Goal: Task Accomplishment & Management: Manage account settings

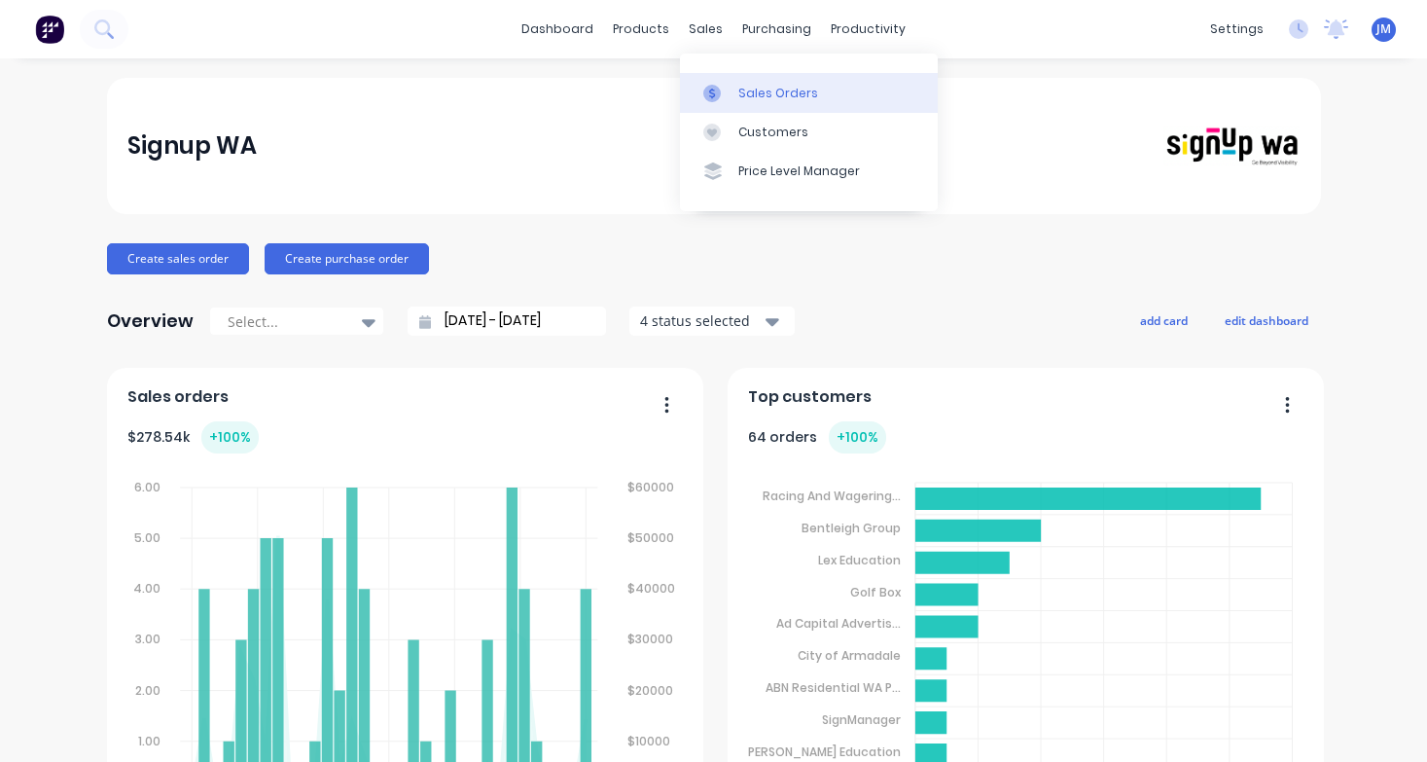
click at [759, 82] on link "Sales Orders" at bounding box center [809, 92] width 258 height 39
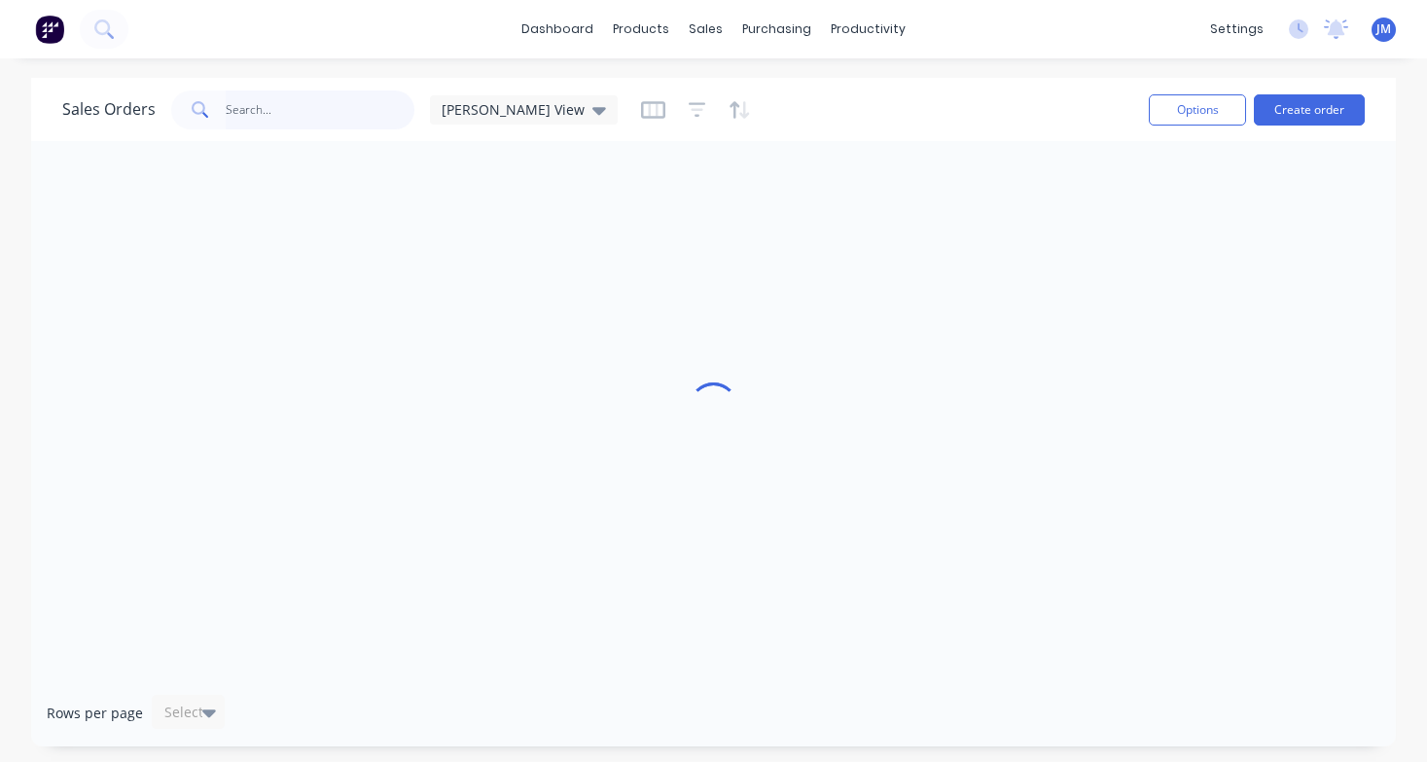
click at [319, 117] on input "text" at bounding box center [321, 109] width 190 height 39
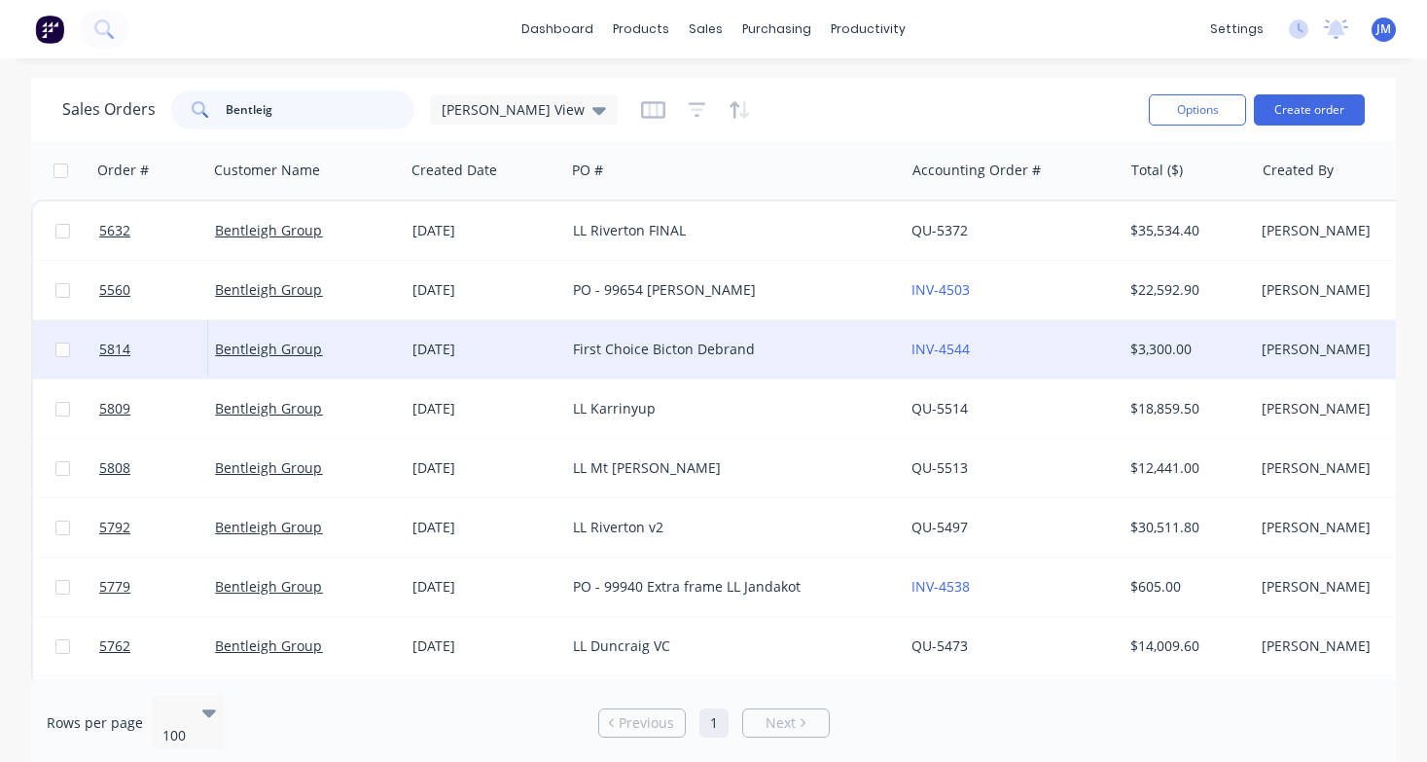
type input "Bentleig"
click at [641, 364] on div "First Choice Bicton Debrand" at bounding box center [734, 349] width 338 height 58
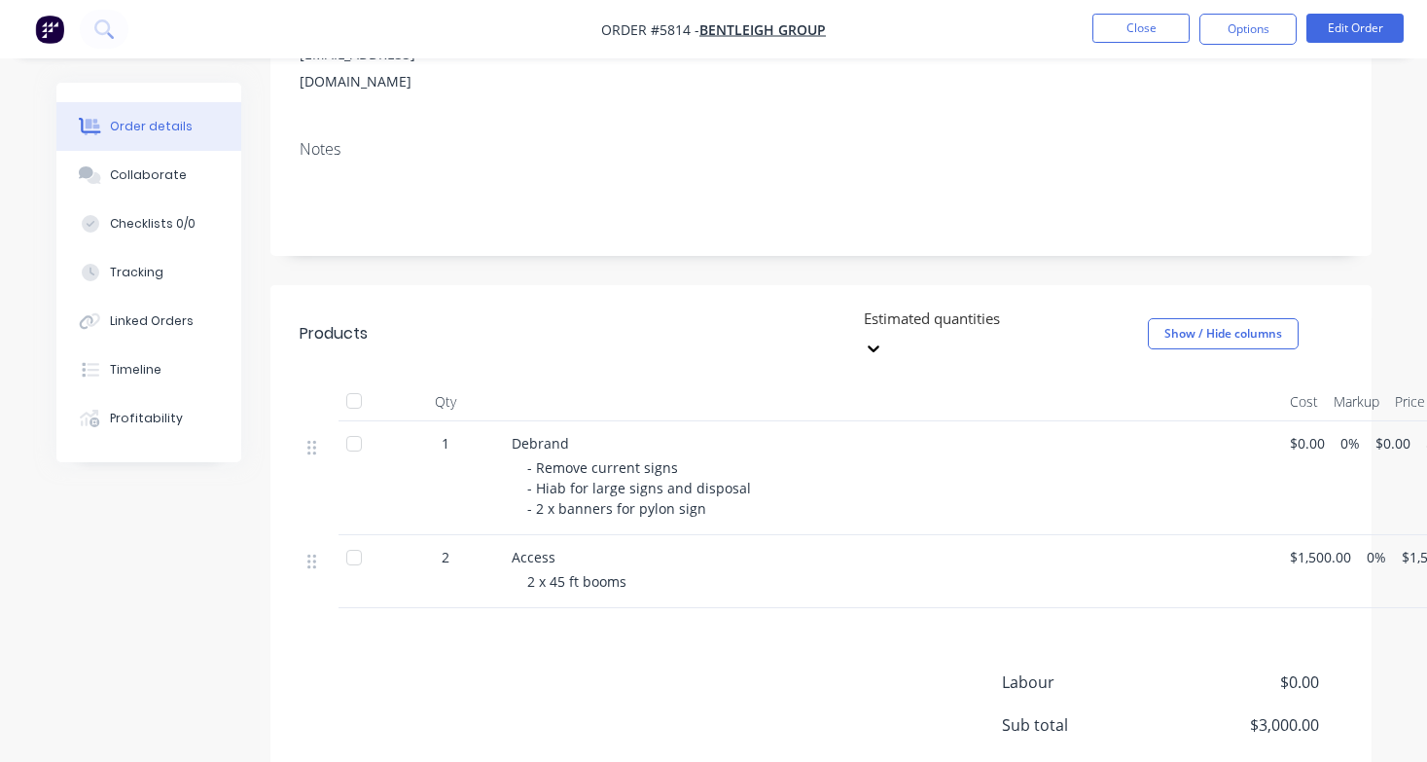
scroll to position [376, 0]
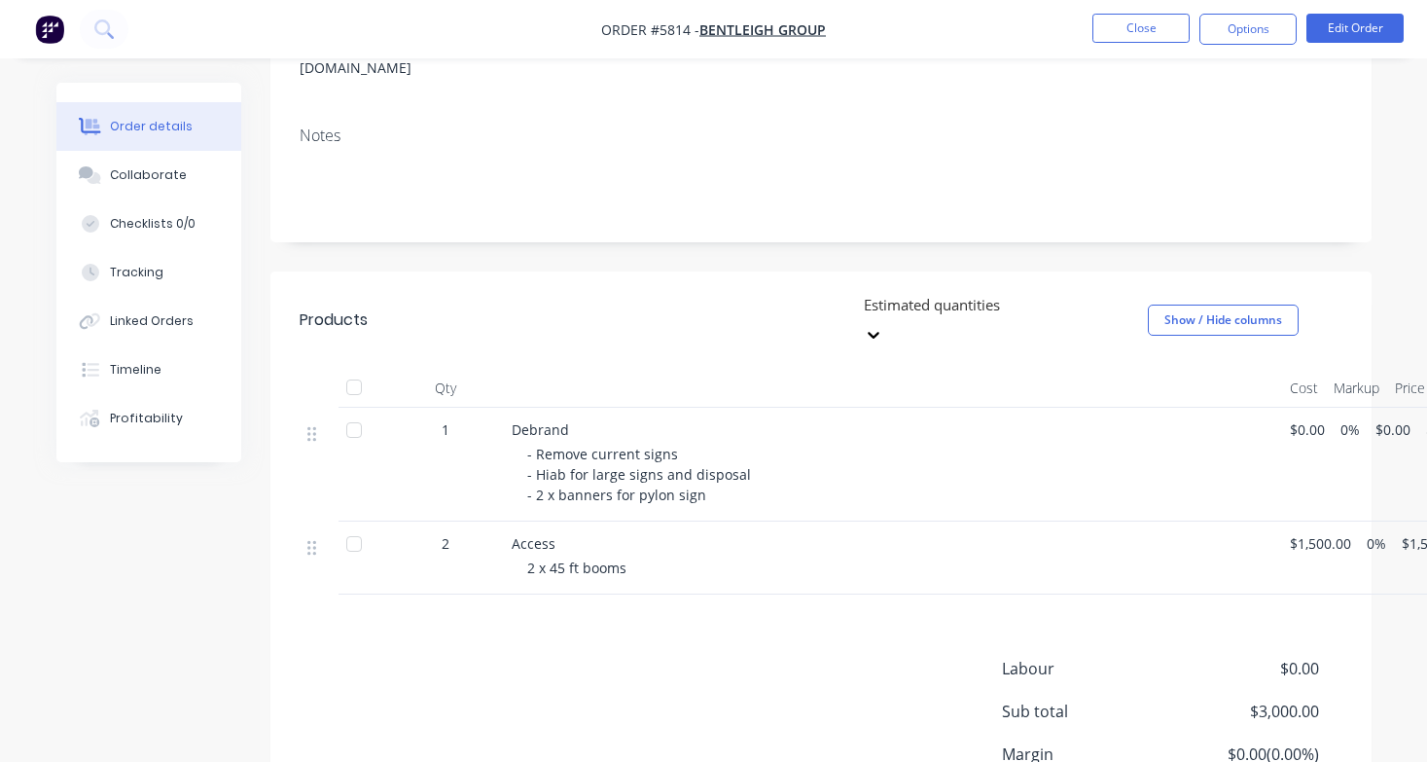
click at [676, 464] on div "Debrand - Remove current signs - Hiab for large signs and disposal - 2 x banner…" at bounding box center [893, 465] width 778 height 114
click at [1316, 533] on span "$1,500.00" at bounding box center [1320, 543] width 61 height 20
click at [1369, 15] on button "Edit Order" at bounding box center [1354, 28] width 97 height 29
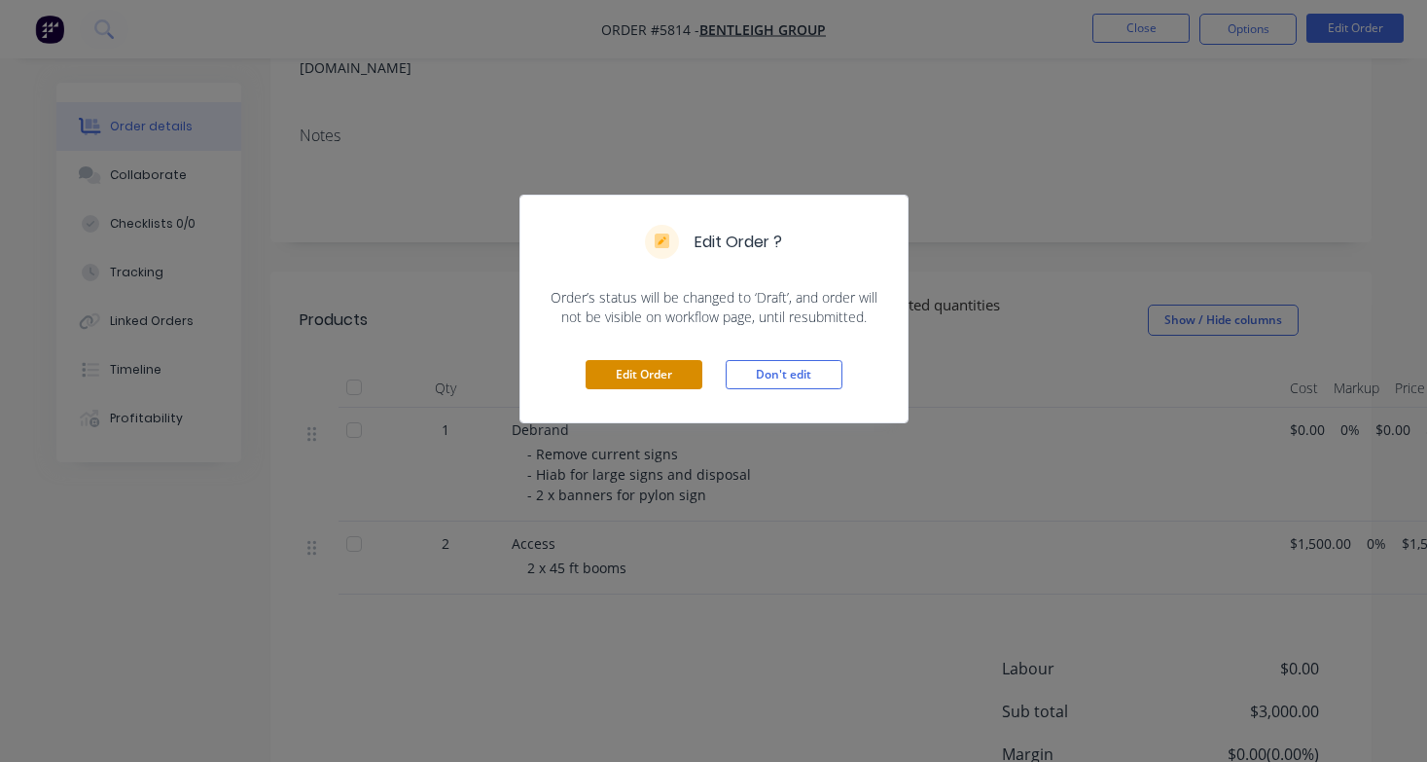
click at [651, 385] on button "Edit Order" at bounding box center [644, 374] width 117 height 29
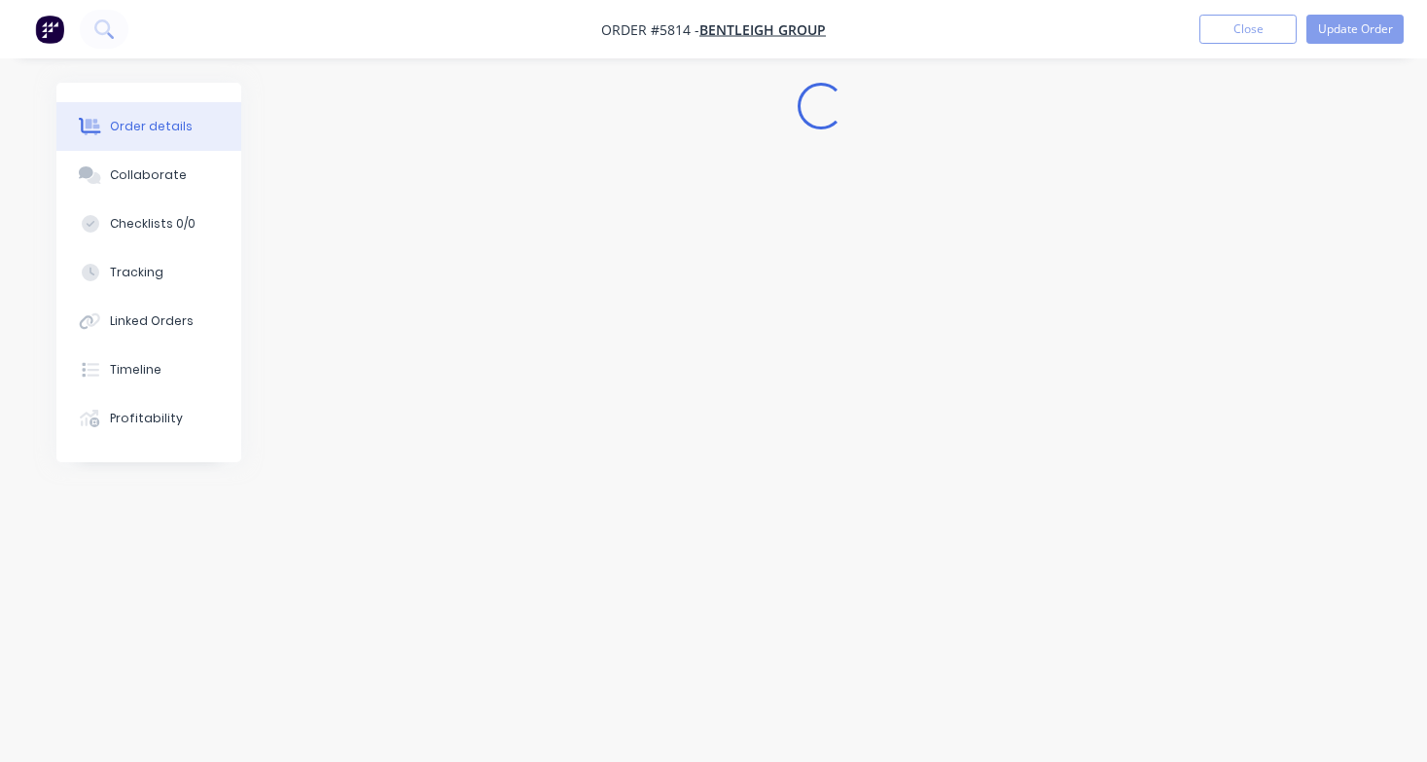
scroll to position [0, 0]
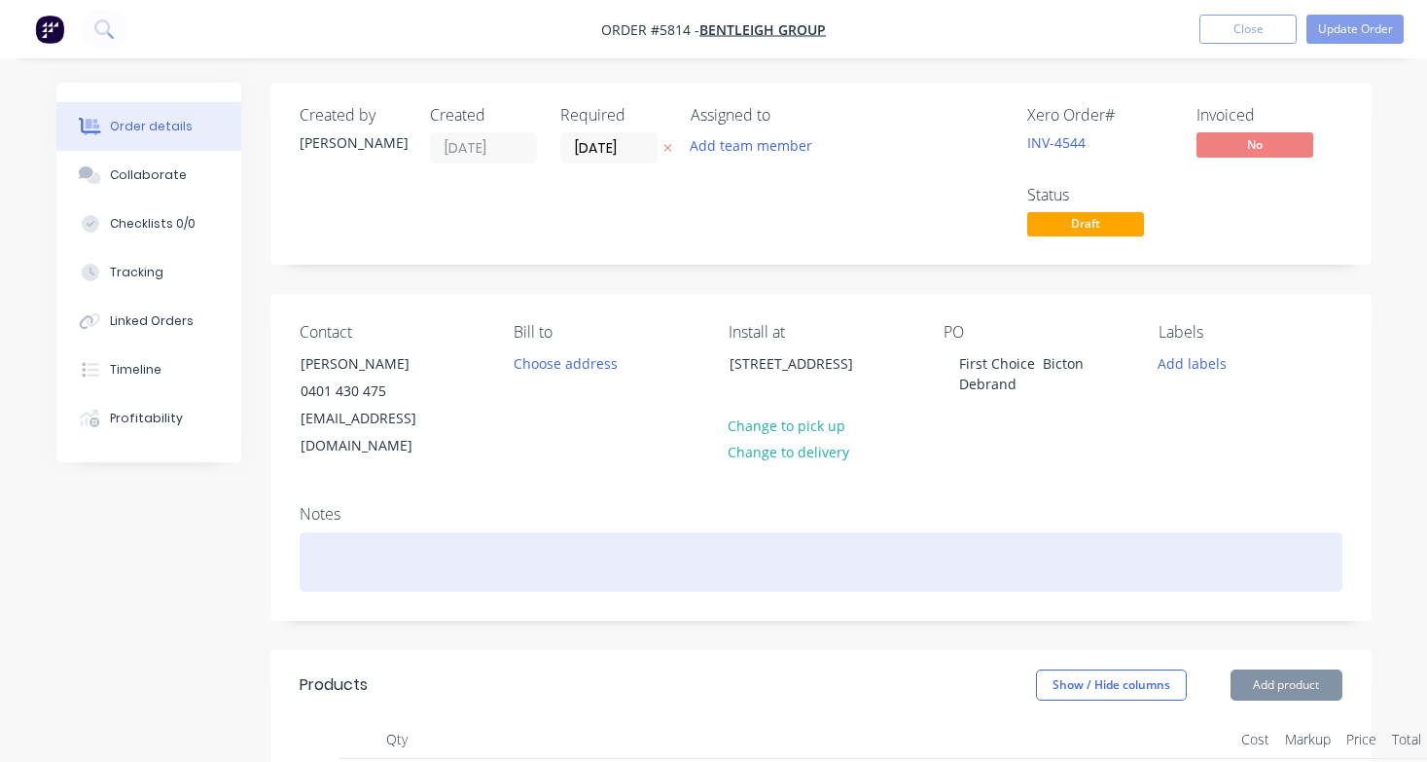
type input "$1,500.00"
type input "$3,000.00"
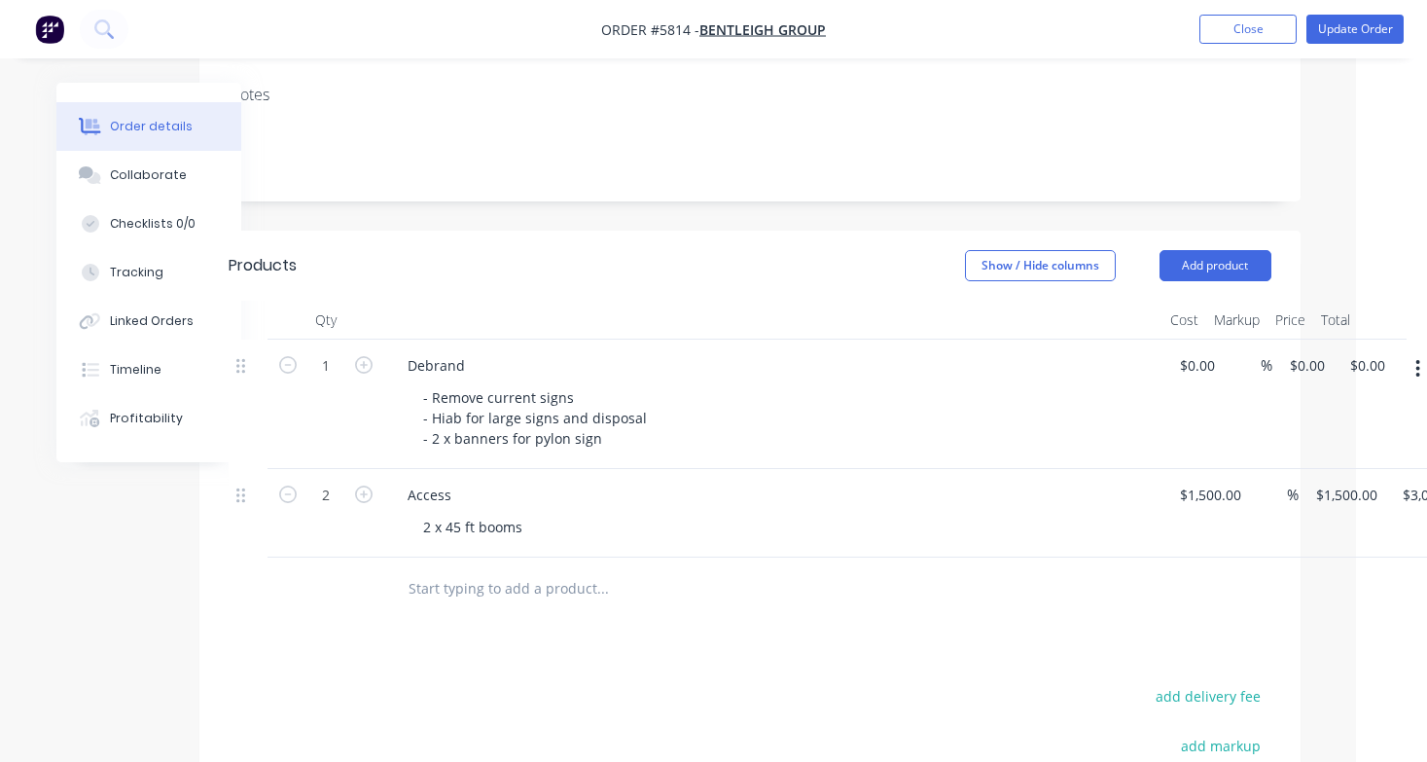
scroll to position [415, 71]
click at [1206, 484] on input "1500" at bounding box center [1198, 498] width 41 height 28
type input "$1,800.00"
type input "$3,600.00"
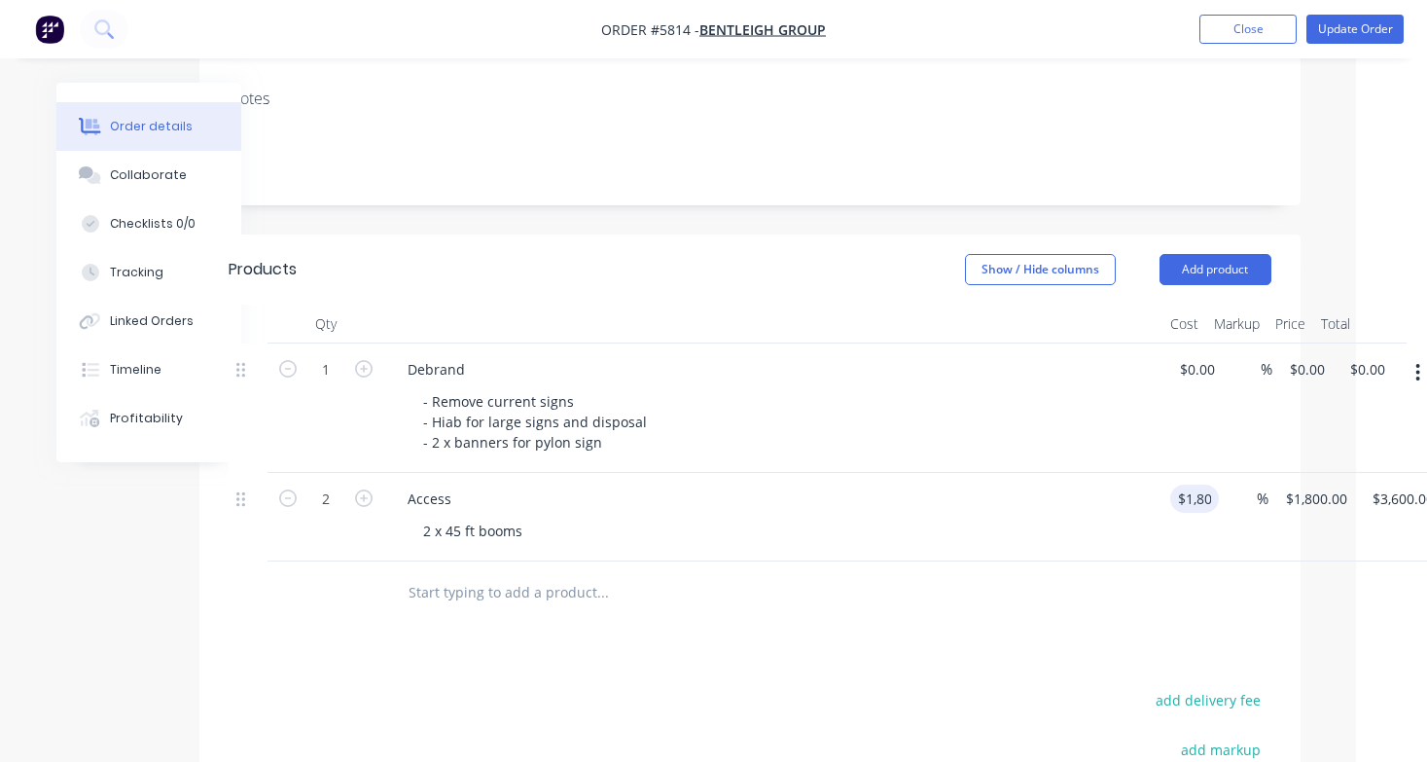
click at [1029, 573] on div at bounding box center [734, 592] width 685 height 39
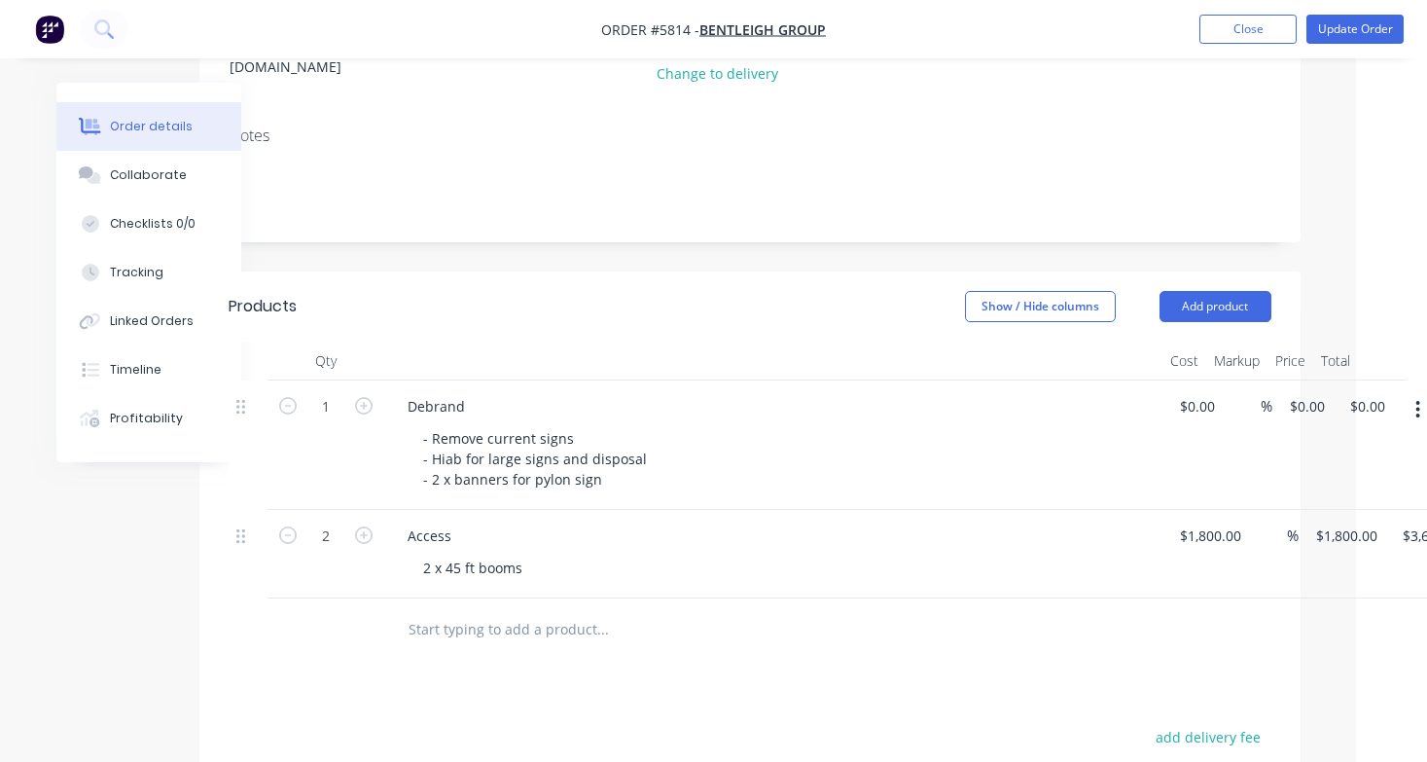
scroll to position [376, 71]
click at [1213, 523] on input "1800" at bounding box center [1198, 537] width 41 height 28
type input "$1,600.00"
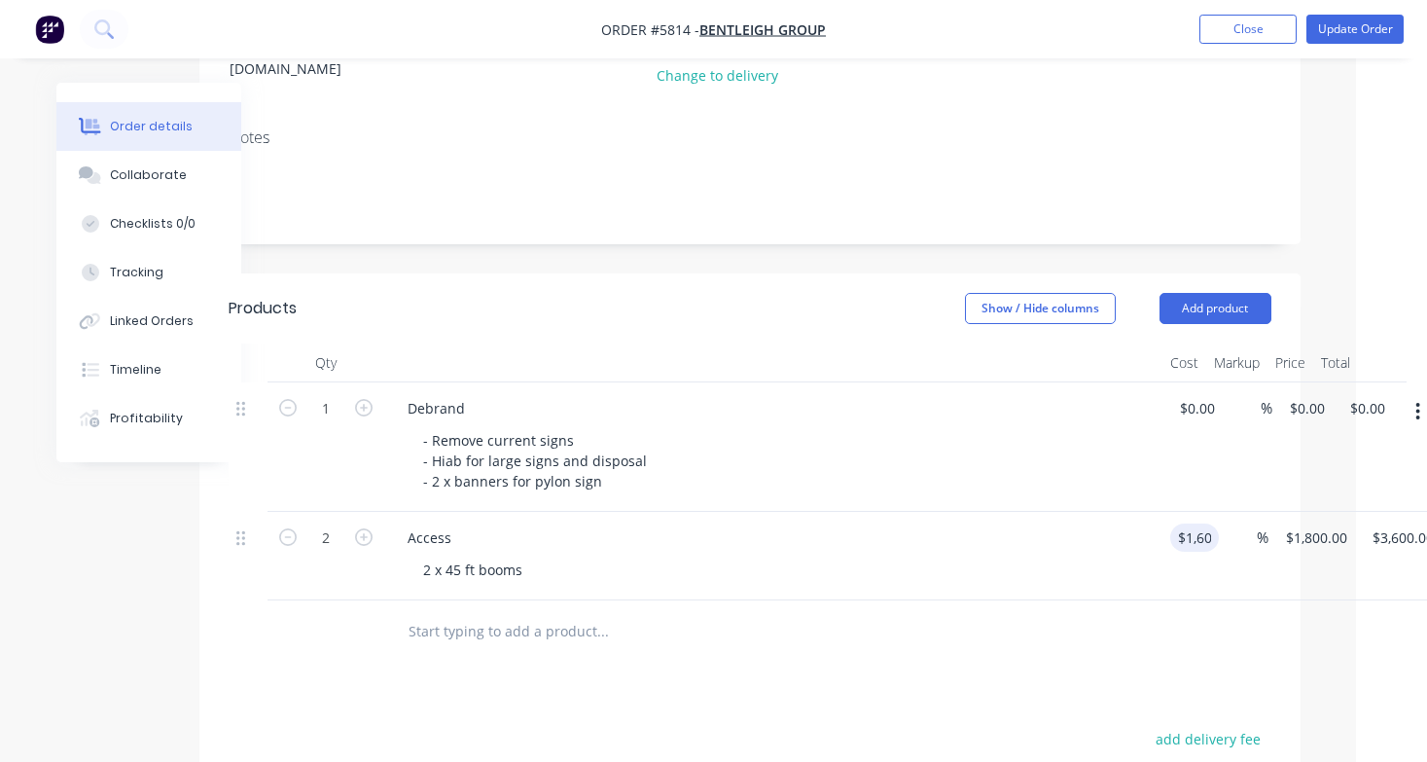
type input "$3,200.00"
click at [1086, 600] on div at bounding box center [750, 631] width 1043 height 63
click at [1198, 394] on input "0" at bounding box center [1200, 408] width 45 height 28
type input "5"
type input "$4,888.00"
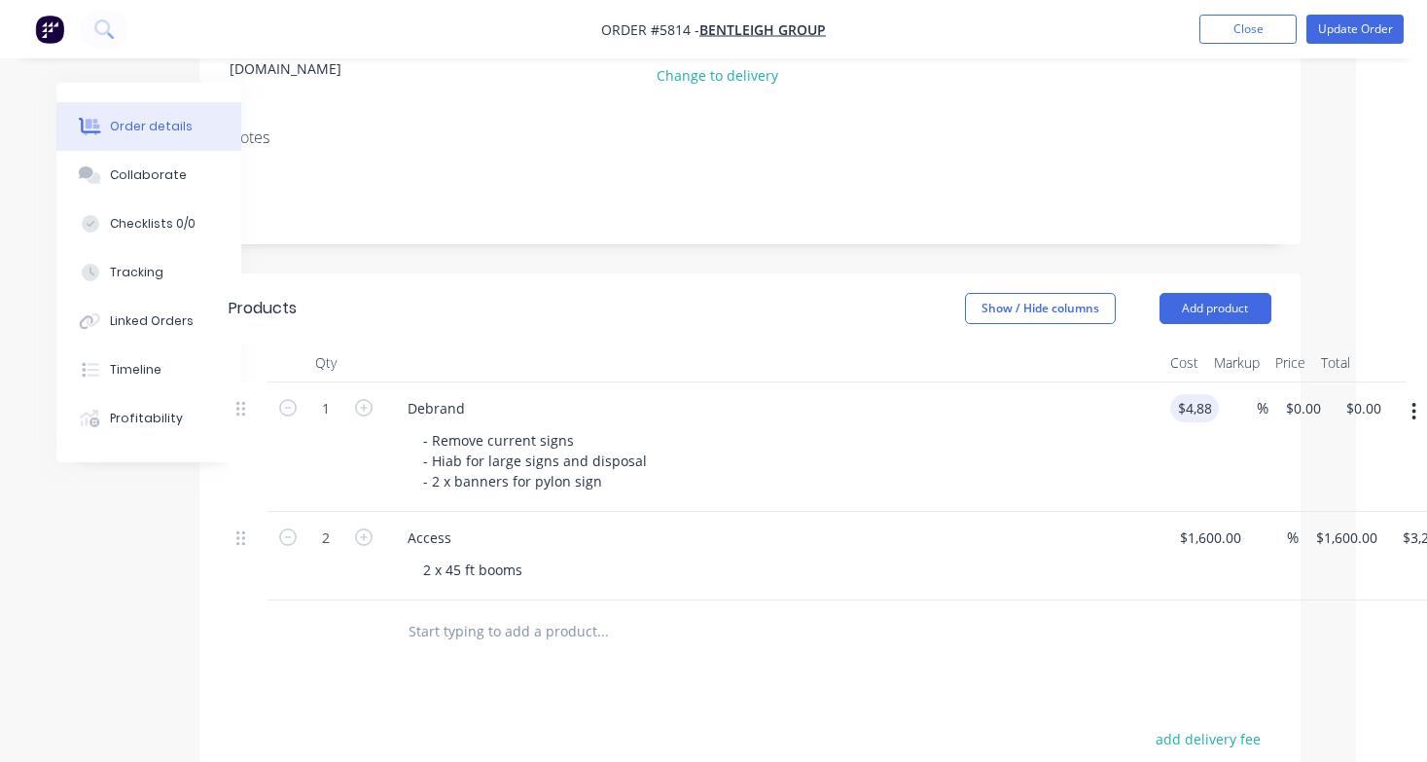
type input "$4,888.00"
click at [1140, 428] on div "- Remove current signs - Hiab for large signs and disposal - 2 x banners for py…" at bounding box center [781, 460] width 747 height 69
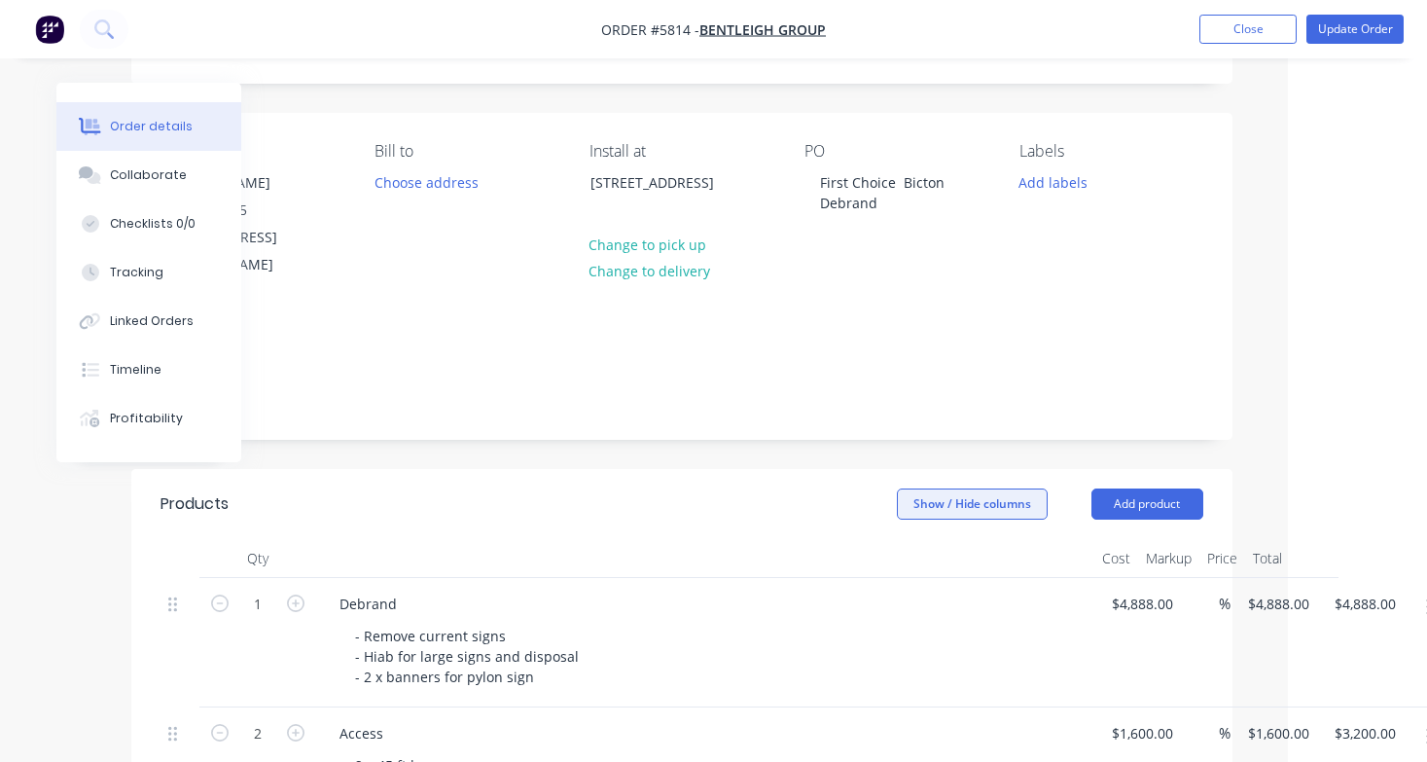
scroll to position [124, 139]
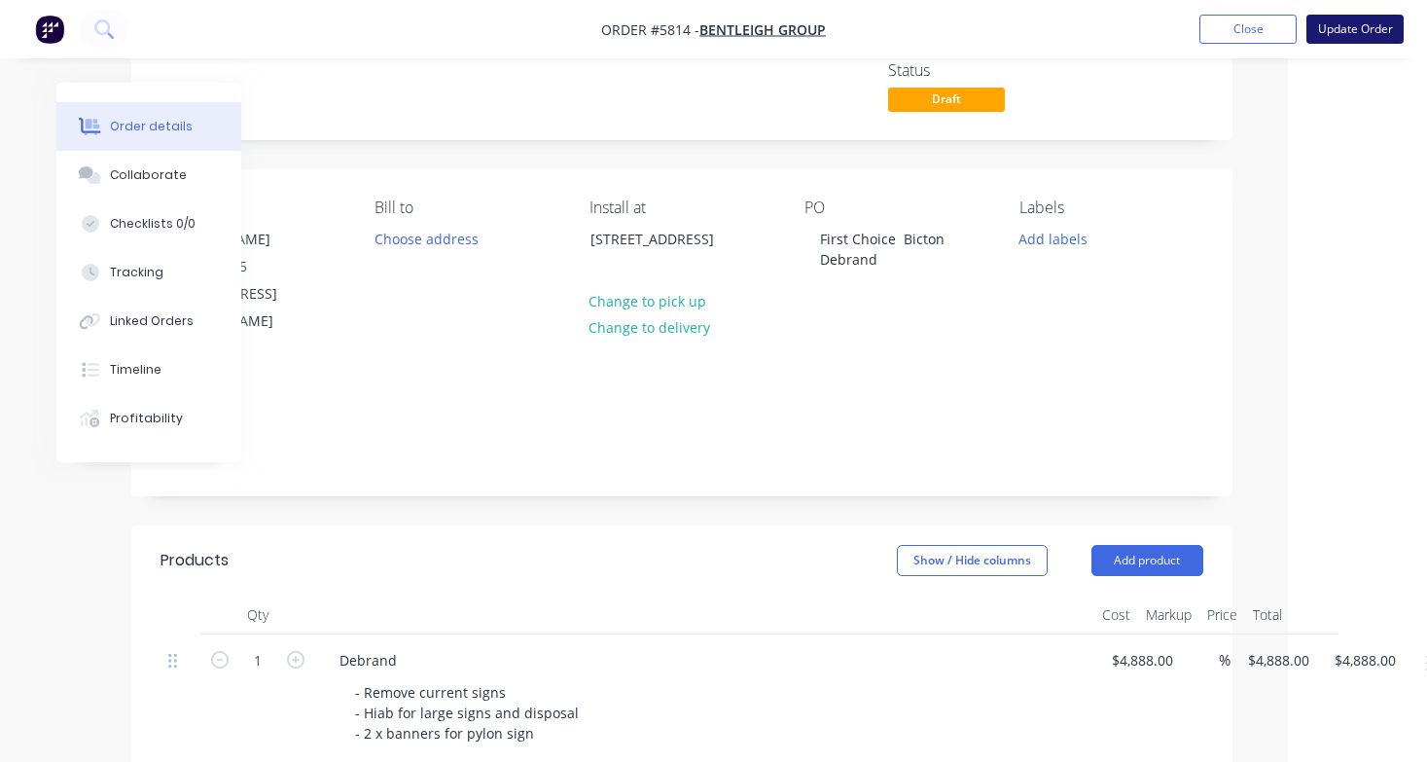
click at [1339, 36] on button "Update Order" at bounding box center [1354, 29] width 97 height 29
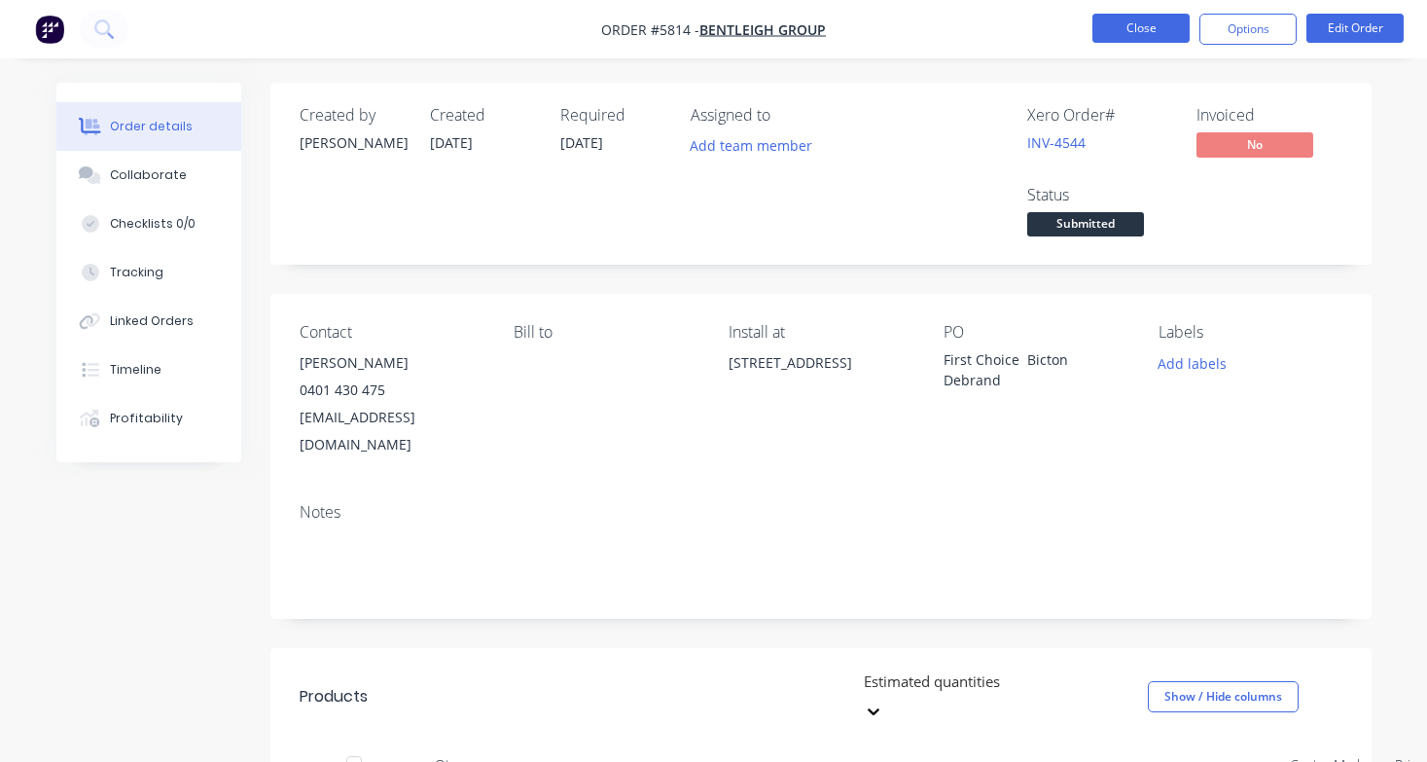
click at [1153, 35] on button "Close" at bounding box center [1140, 28] width 97 height 29
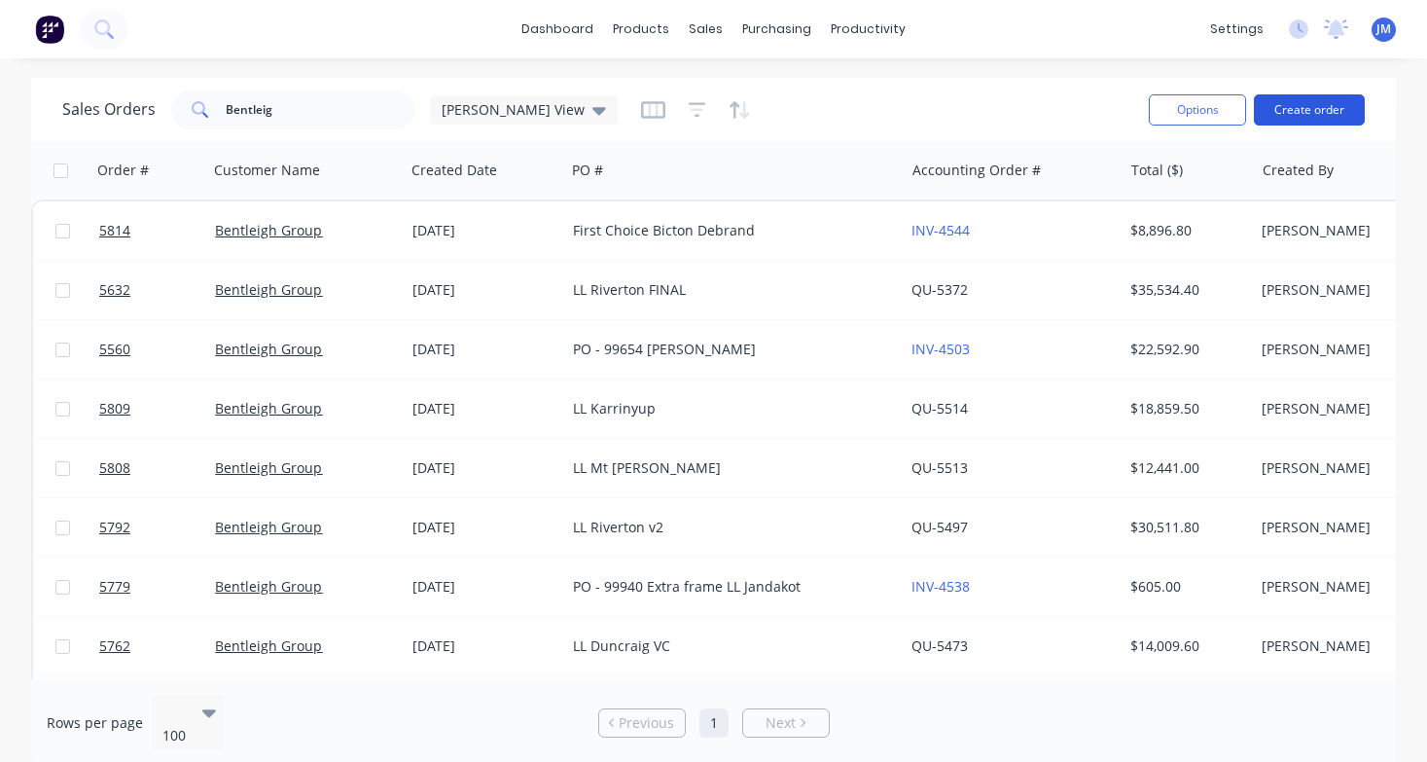
click at [1298, 114] on button "Create order" at bounding box center [1309, 109] width 111 height 31
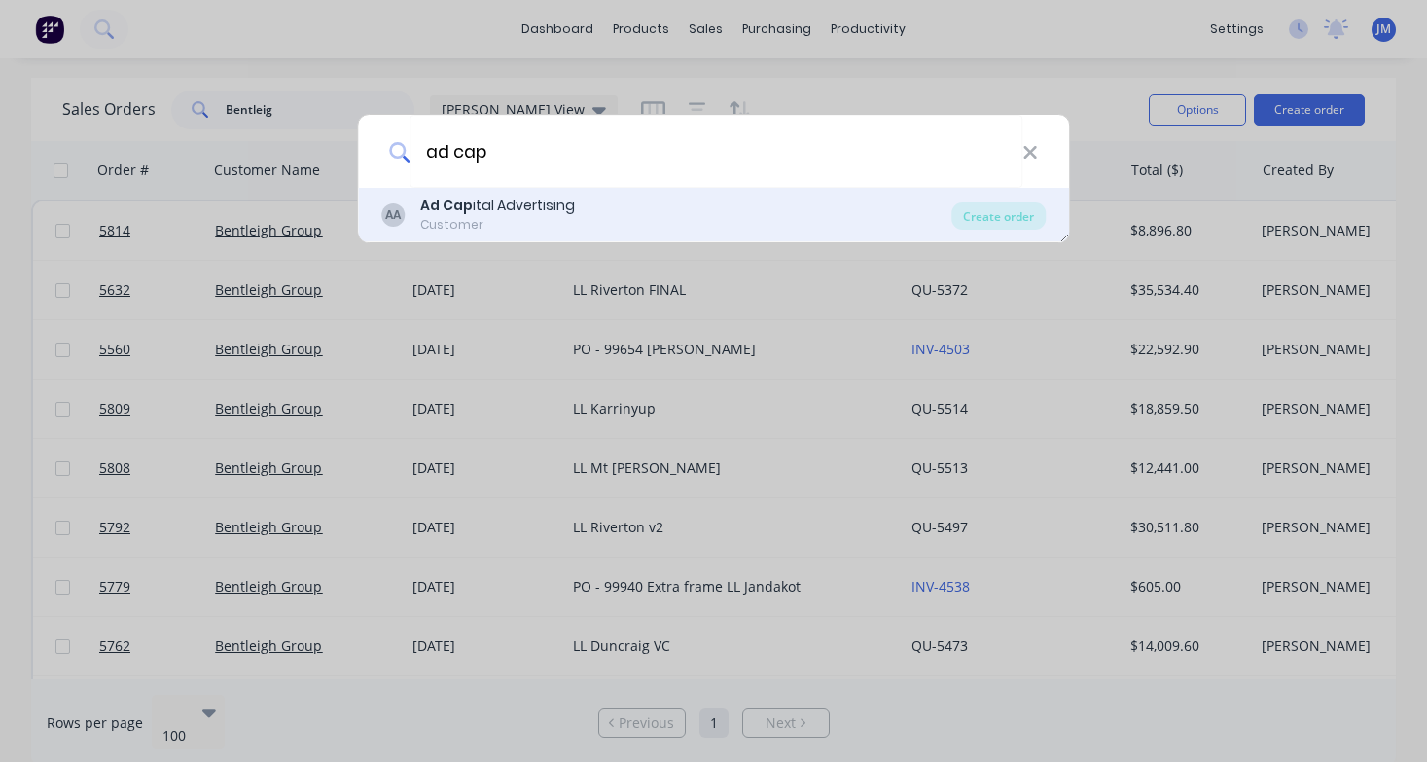
type input "ad cap"
click at [555, 220] on div "Customer" at bounding box center [497, 225] width 155 height 18
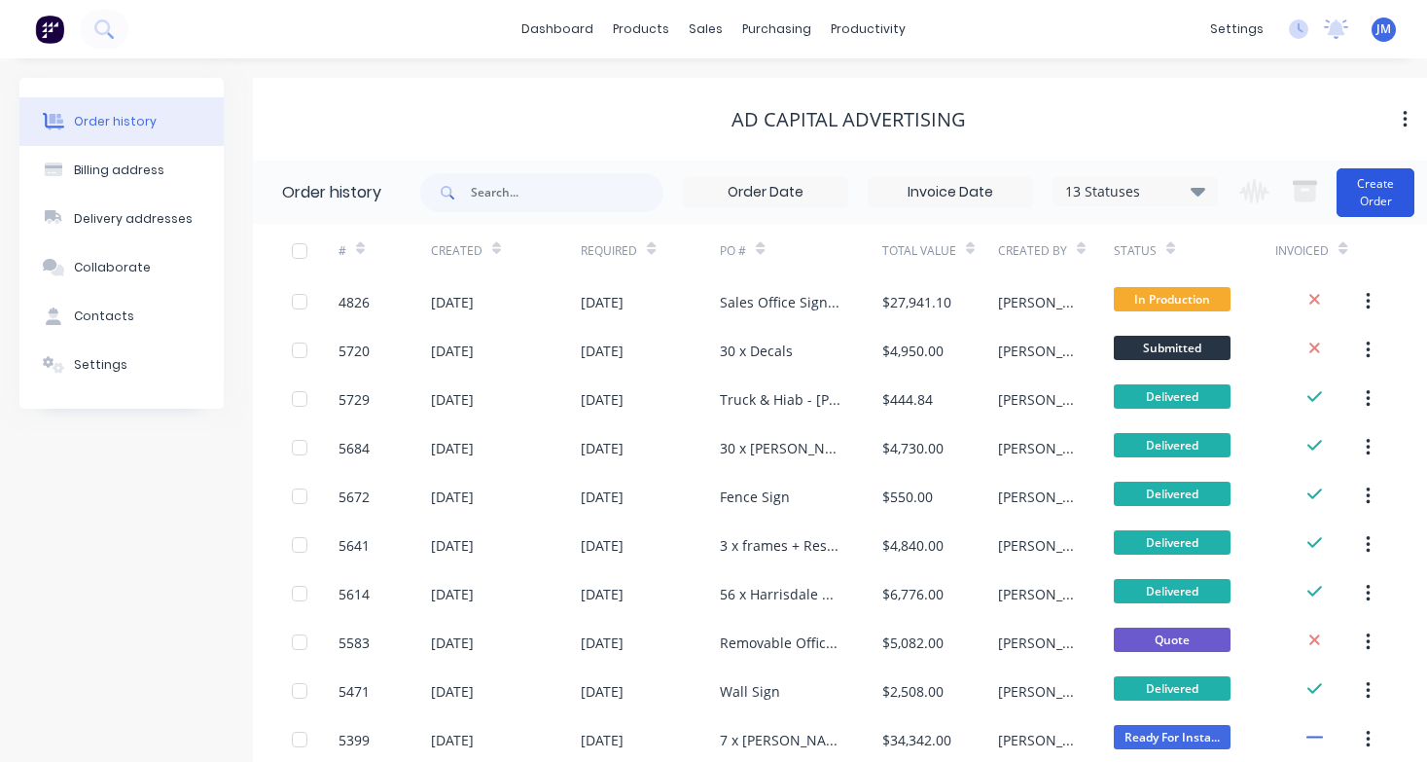
click at [1362, 189] on button "Create Order" at bounding box center [1375, 192] width 78 height 49
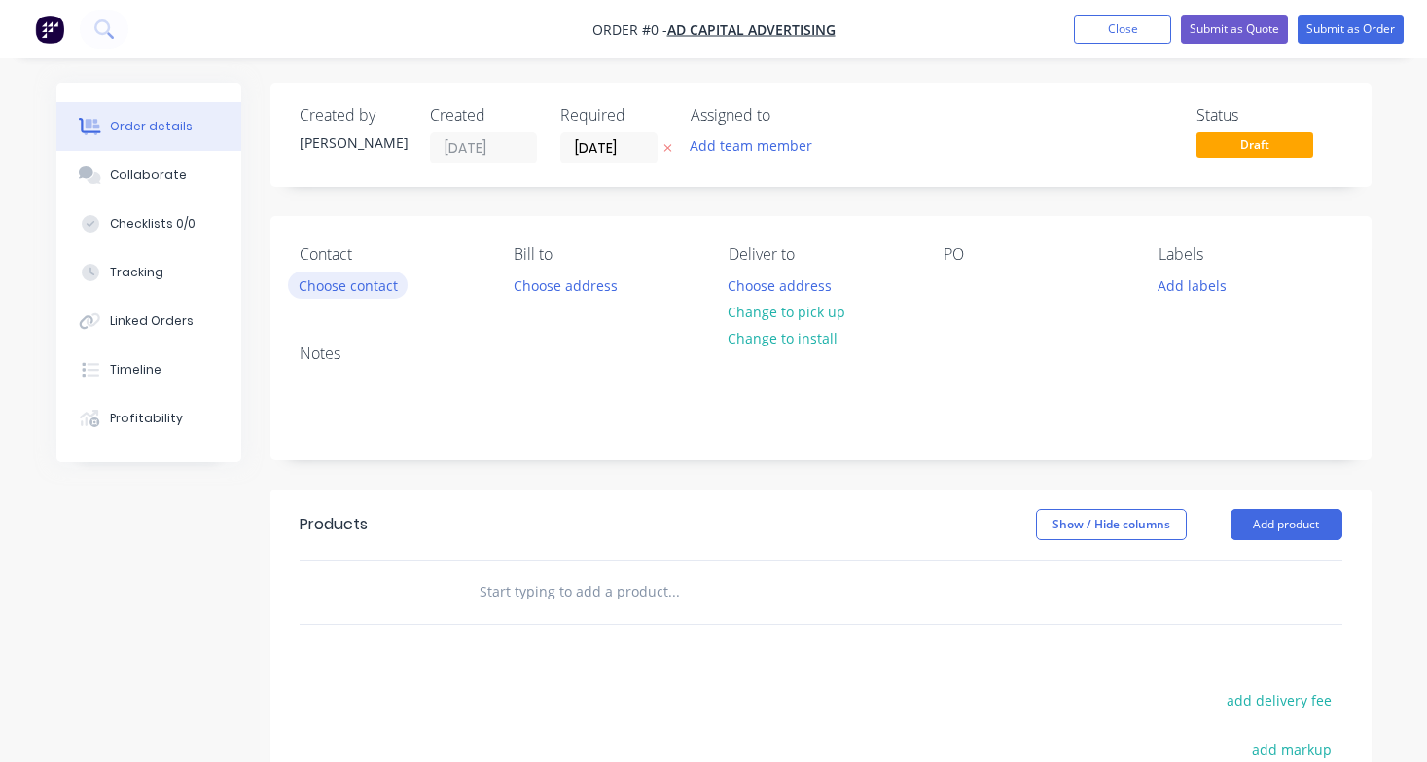
click at [365, 285] on button "Choose contact" at bounding box center [348, 284] width 120 height 26
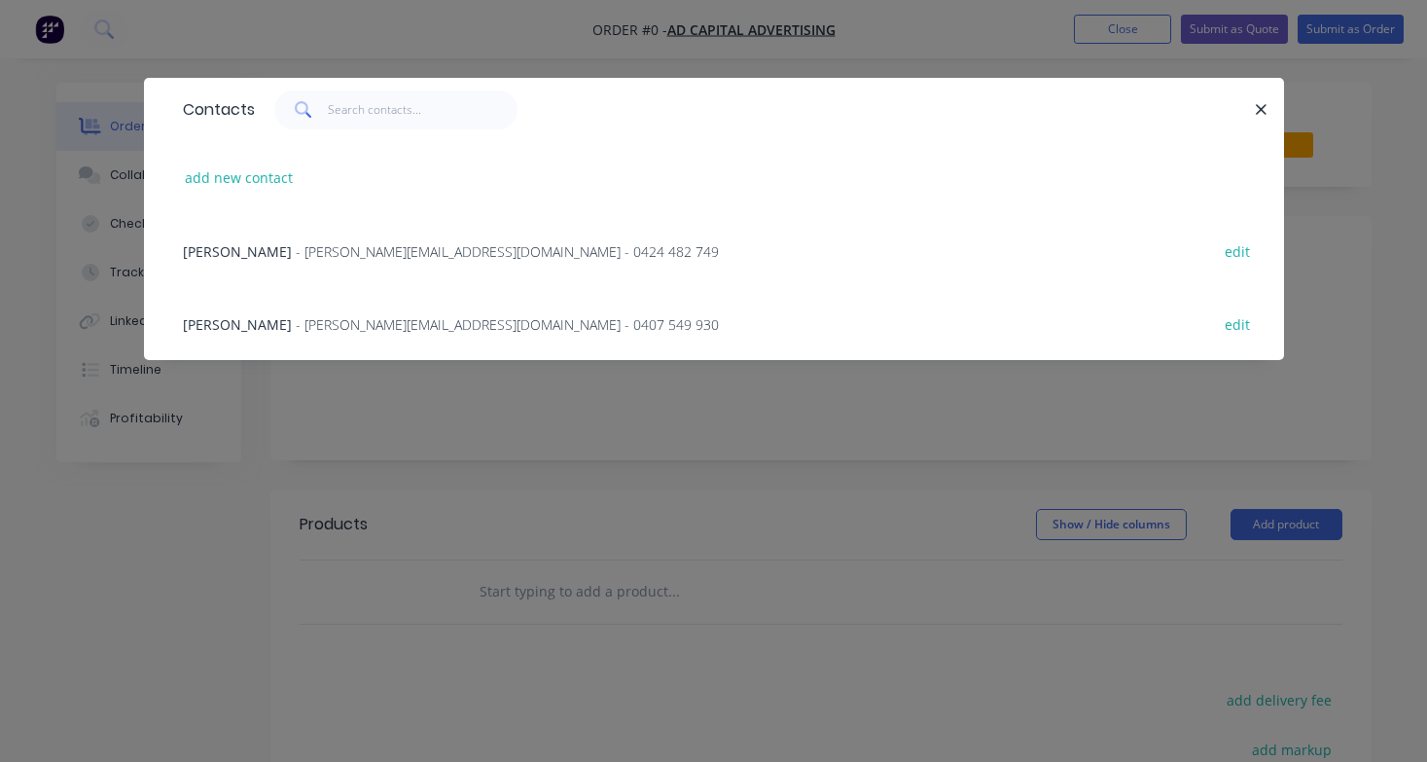
click at [340, 328] on span "- geoff@adcapital.com.au - 0407 549 930" at bounding box center [507, 324] width 423 height 18
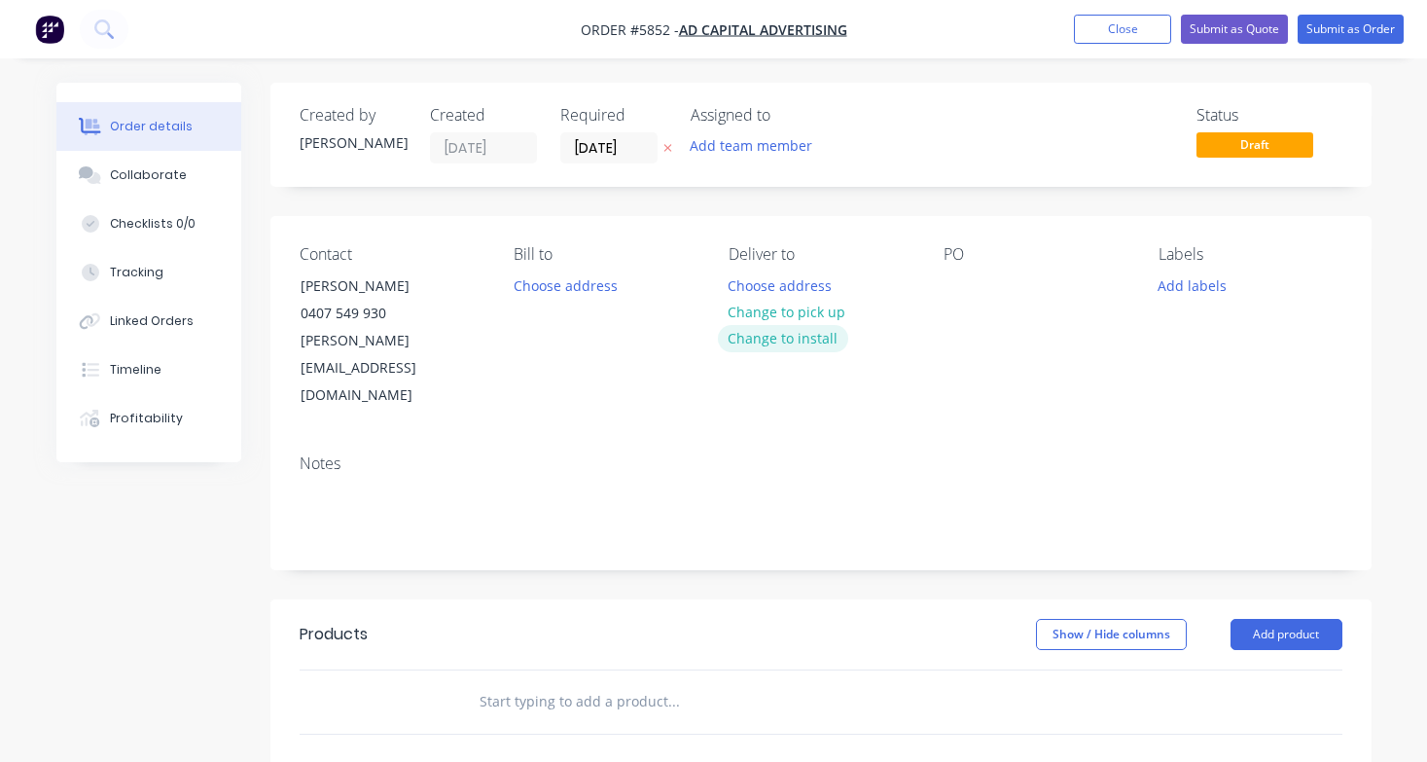
click at [778, 335] on button "Change to install" at bounding box center [783, 338] width 130 height 26
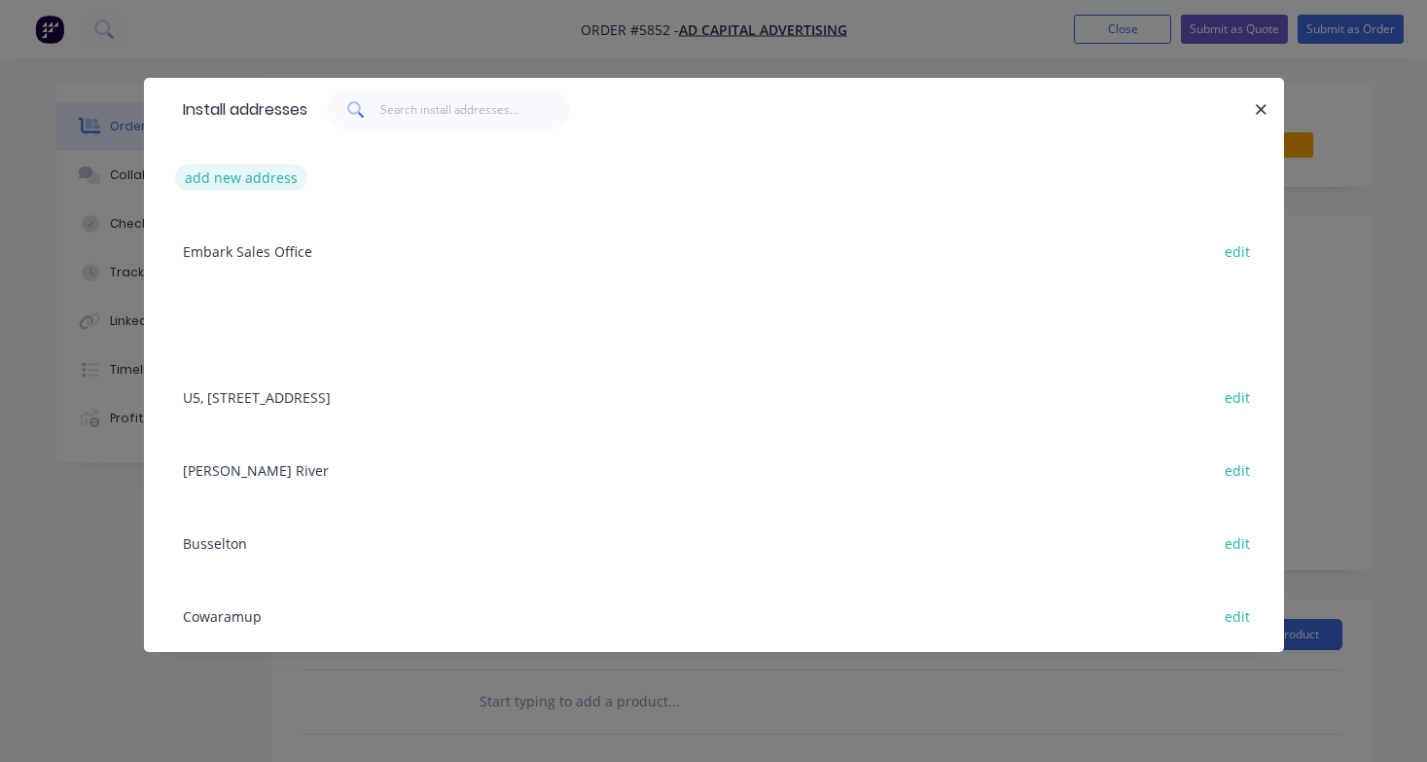
click at [235, 184] on button "add new address" at bounding box center [241, 177] width 133 height 26
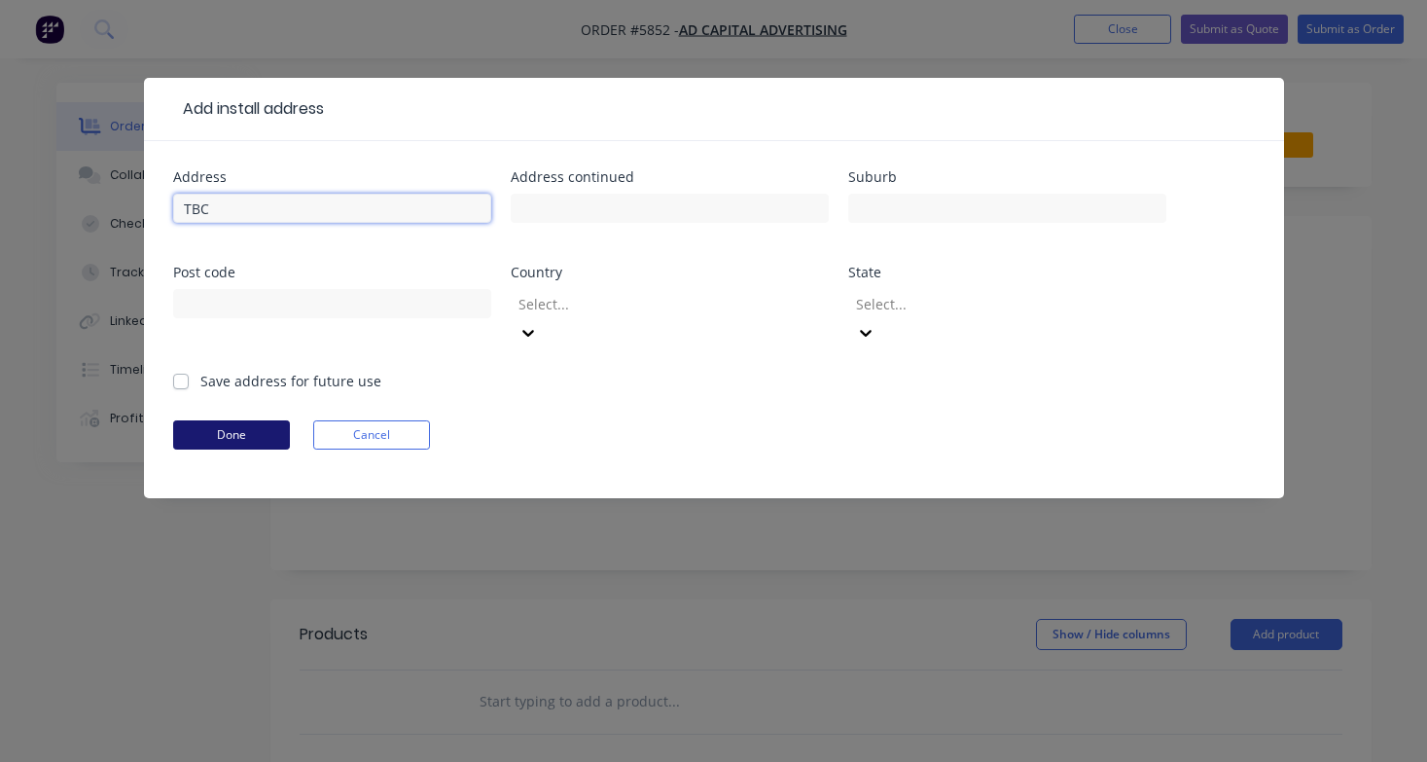
type input "TBC"
click at [237, 420] on button "Done" at bounding box center [231, 434] width 117 height 29
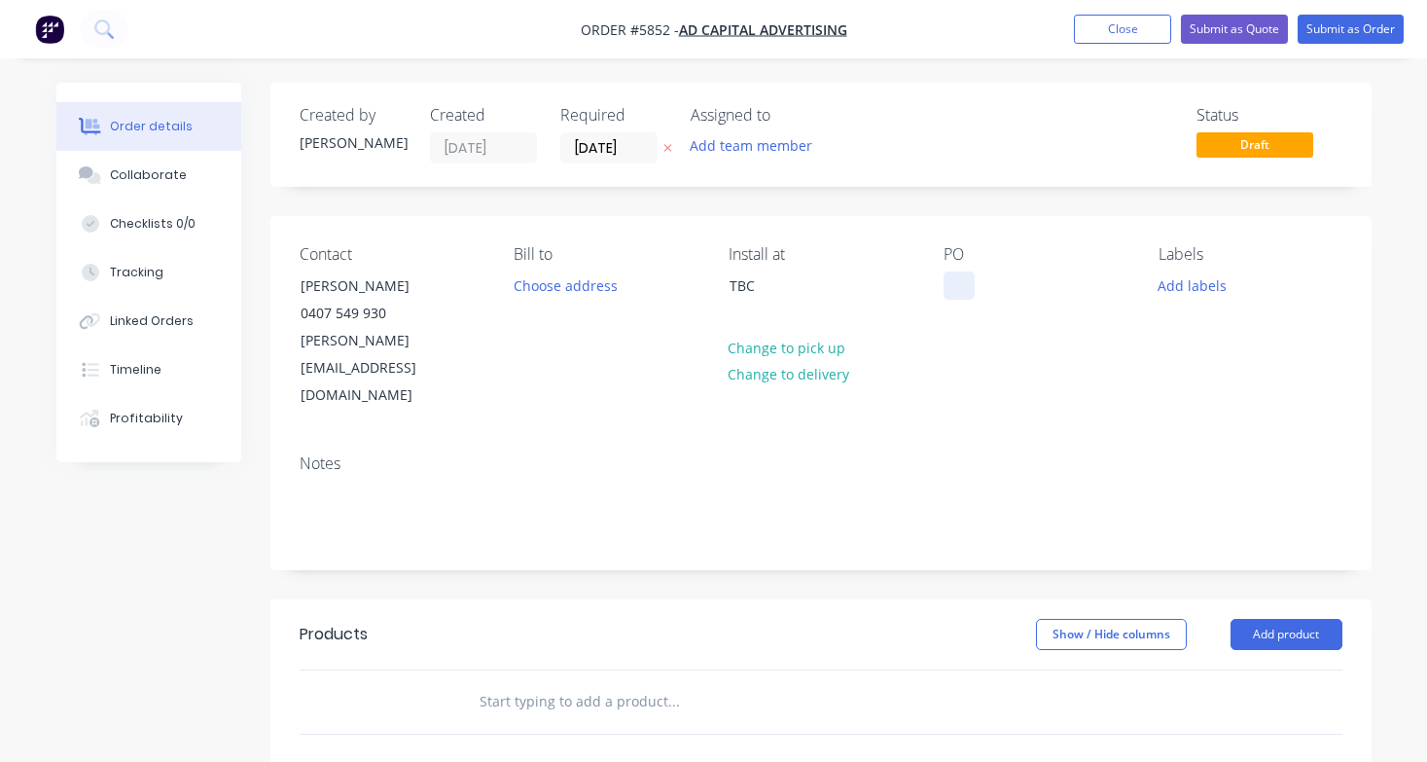
click at [953, 288] on div at bounding box center [958, 285] width 31 height 28
paste div
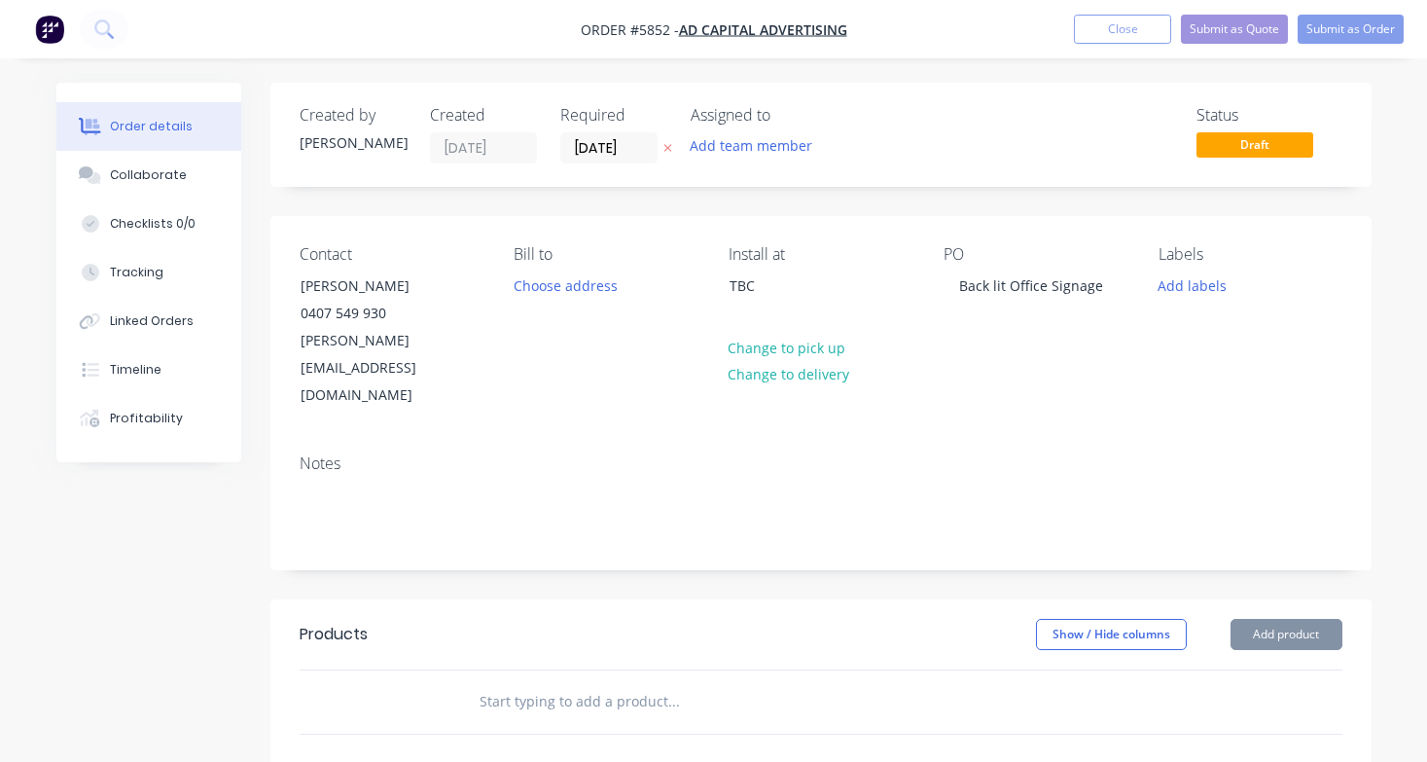
click at [551, 682] on input "text" at bounding box center [673, 701] width 389 height 39
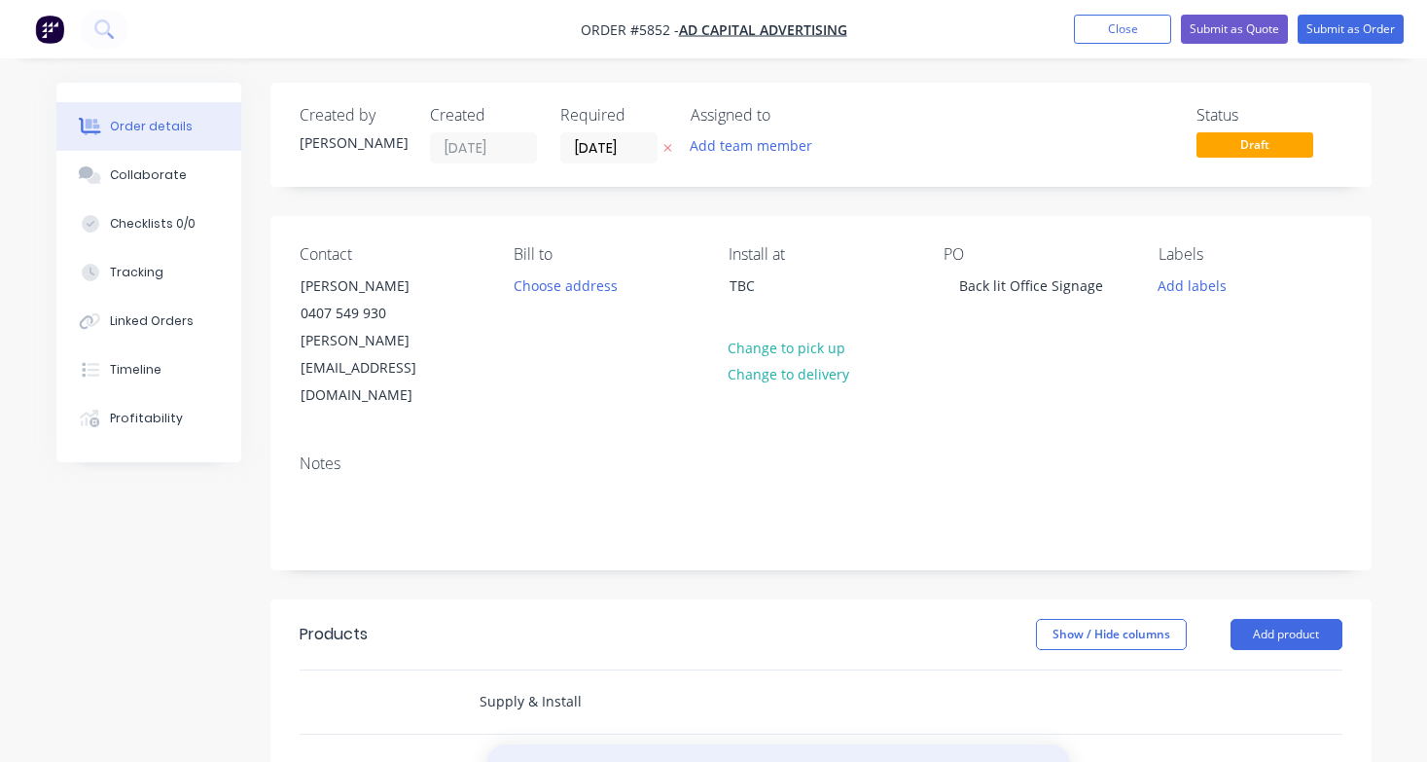
type input "Supply & Install"
click at [589, 744] on button "Add Supply & Install to order" at bounding box center [778, 775] width 584 height 62
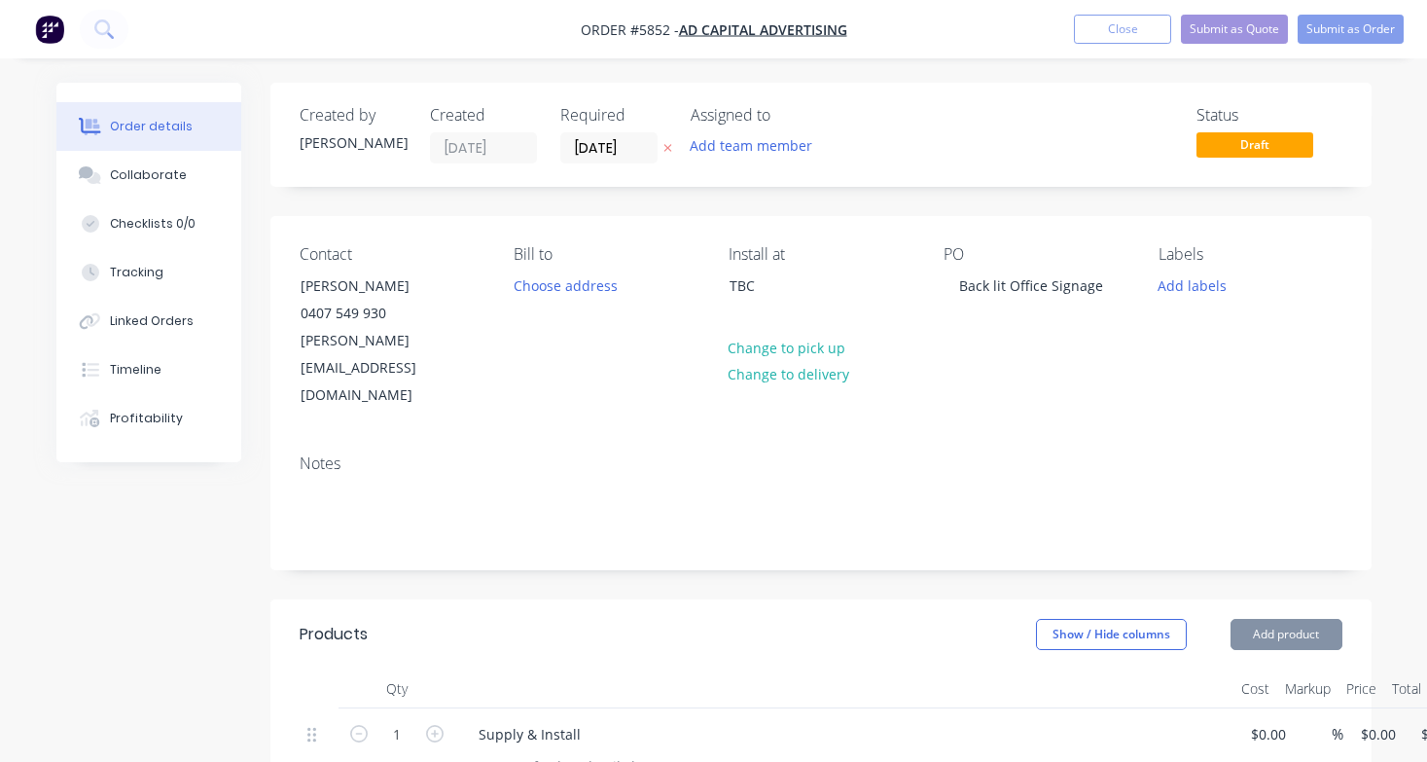
scroll to position [108, 0]
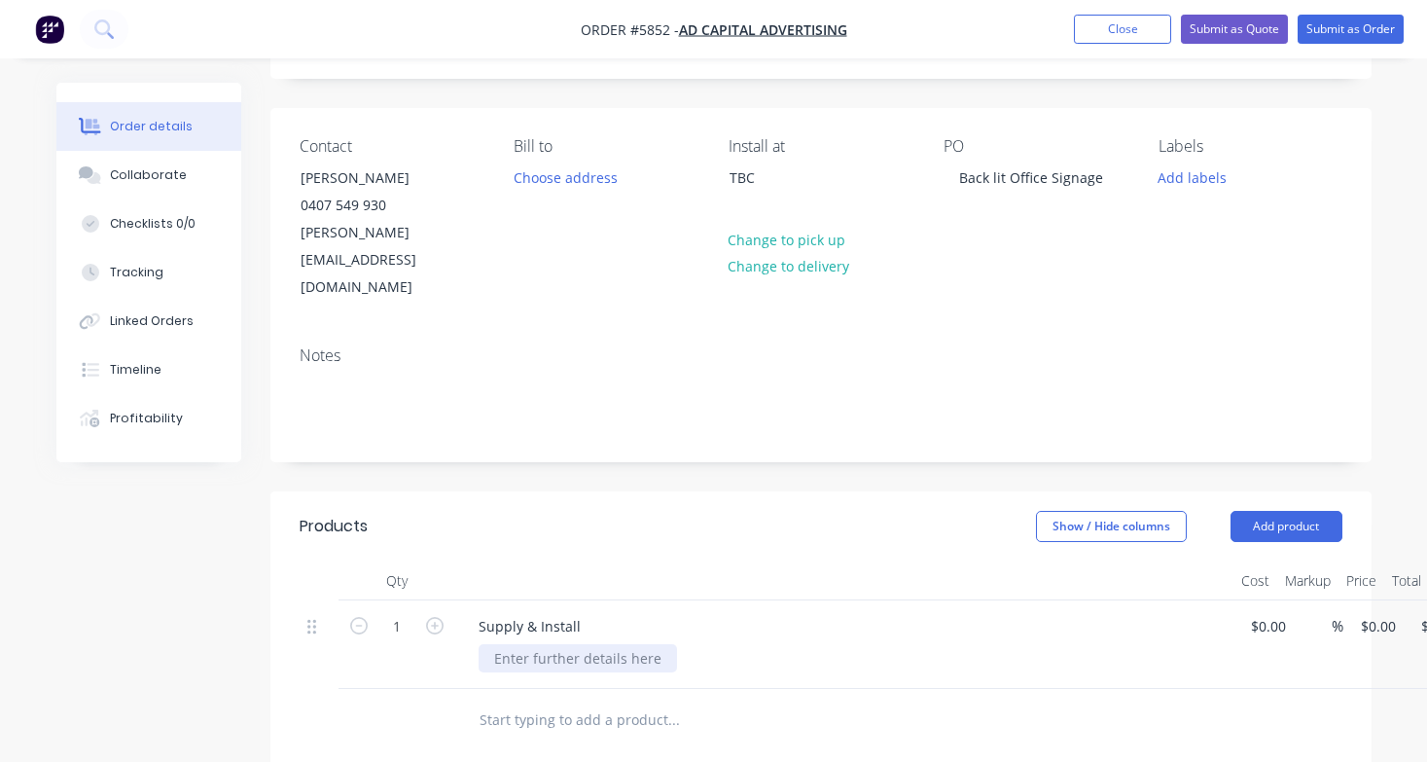
click at [585, 644] on div at bounding box center [578, 658] width 198 height 28
paste div
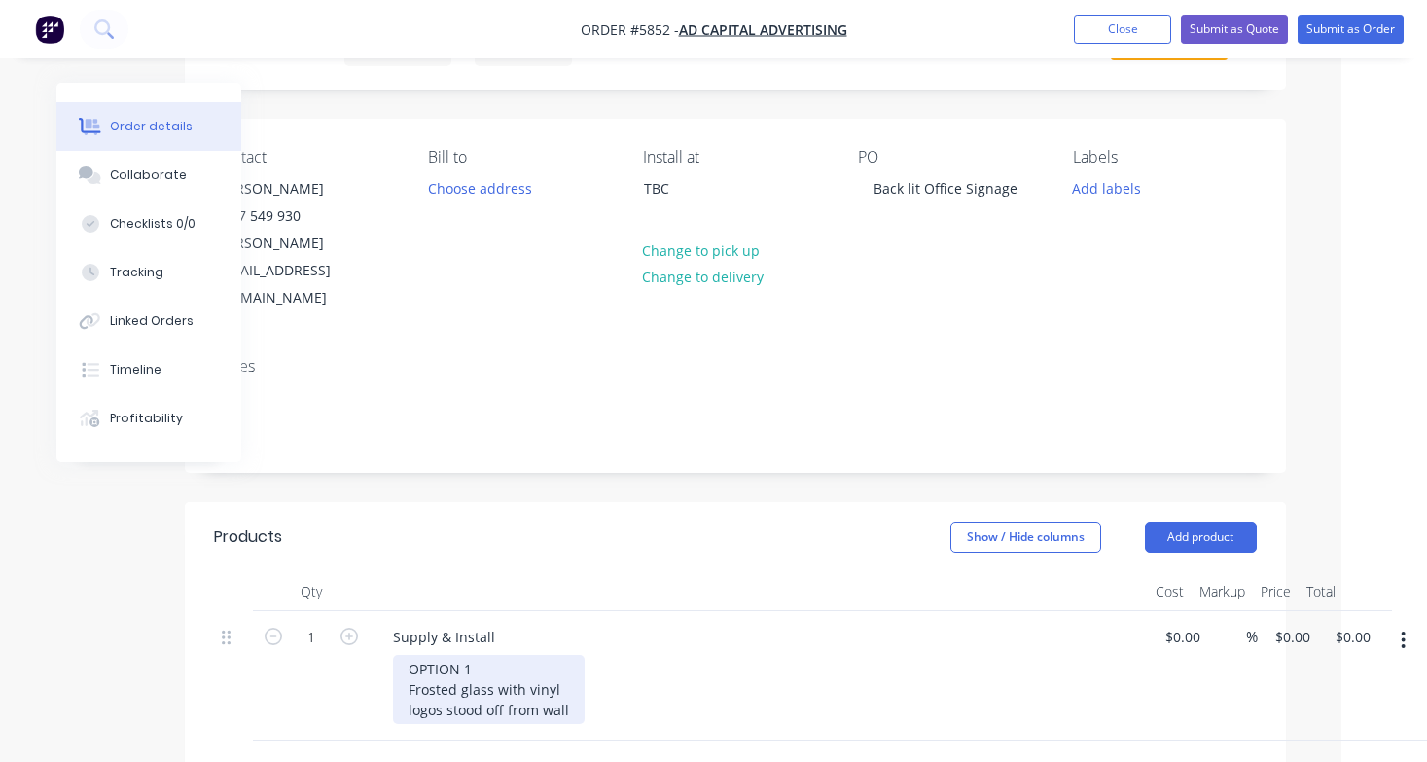
scroll to position [88, 86]
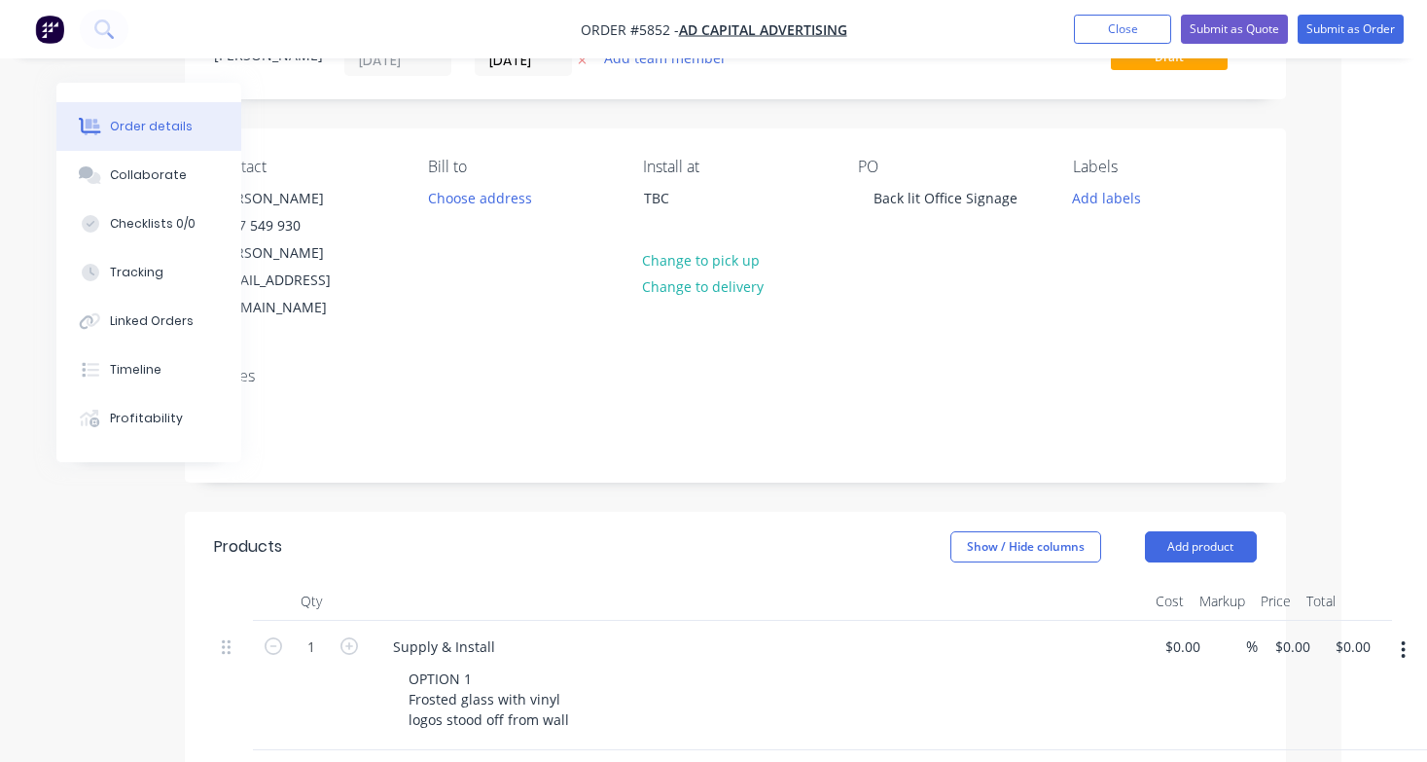
click at [1404, 639] on icon "button" at bounding box center [1403, 649] width 5 height 21
click at [1355, 726] on div "Duplicate" at bounding box center [1335, 740] width 150 height 28
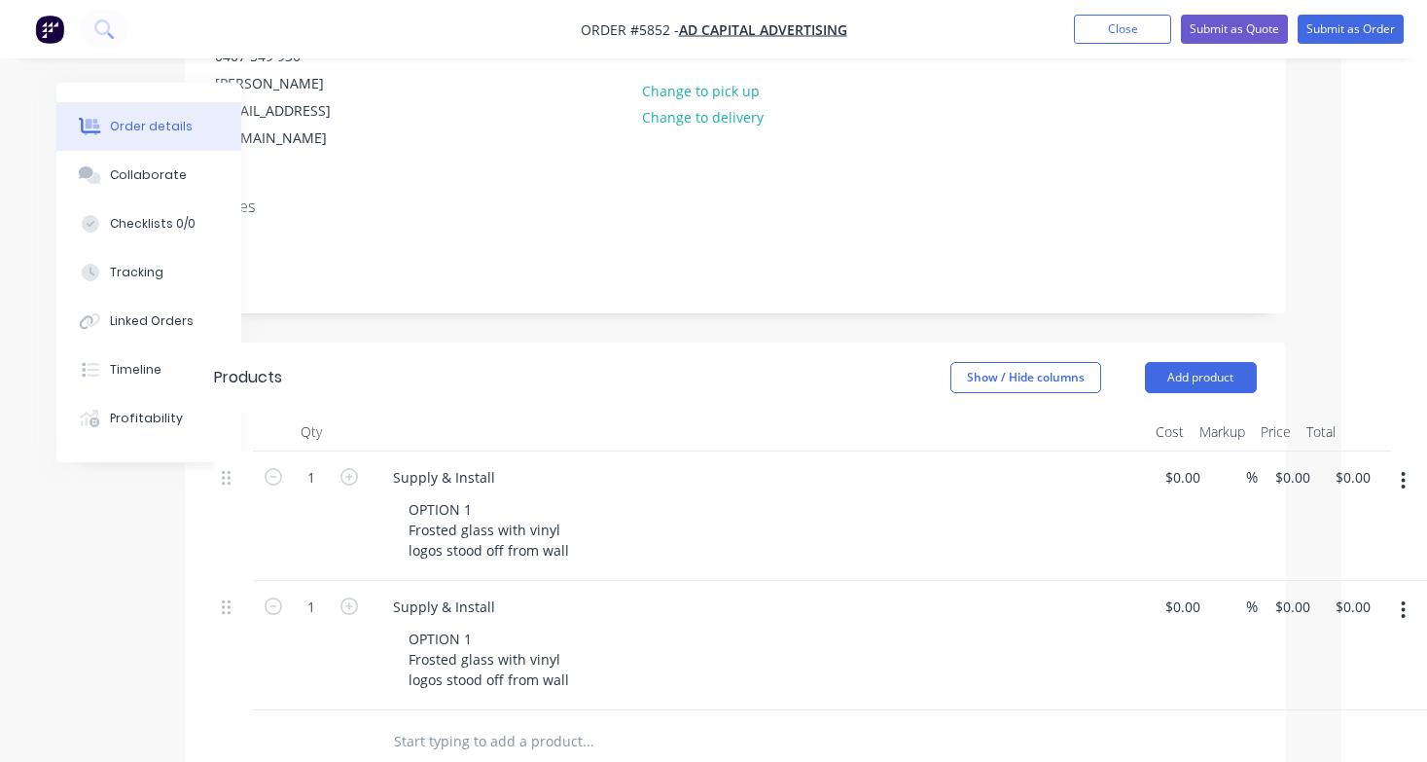
scroll to position [284, 86]
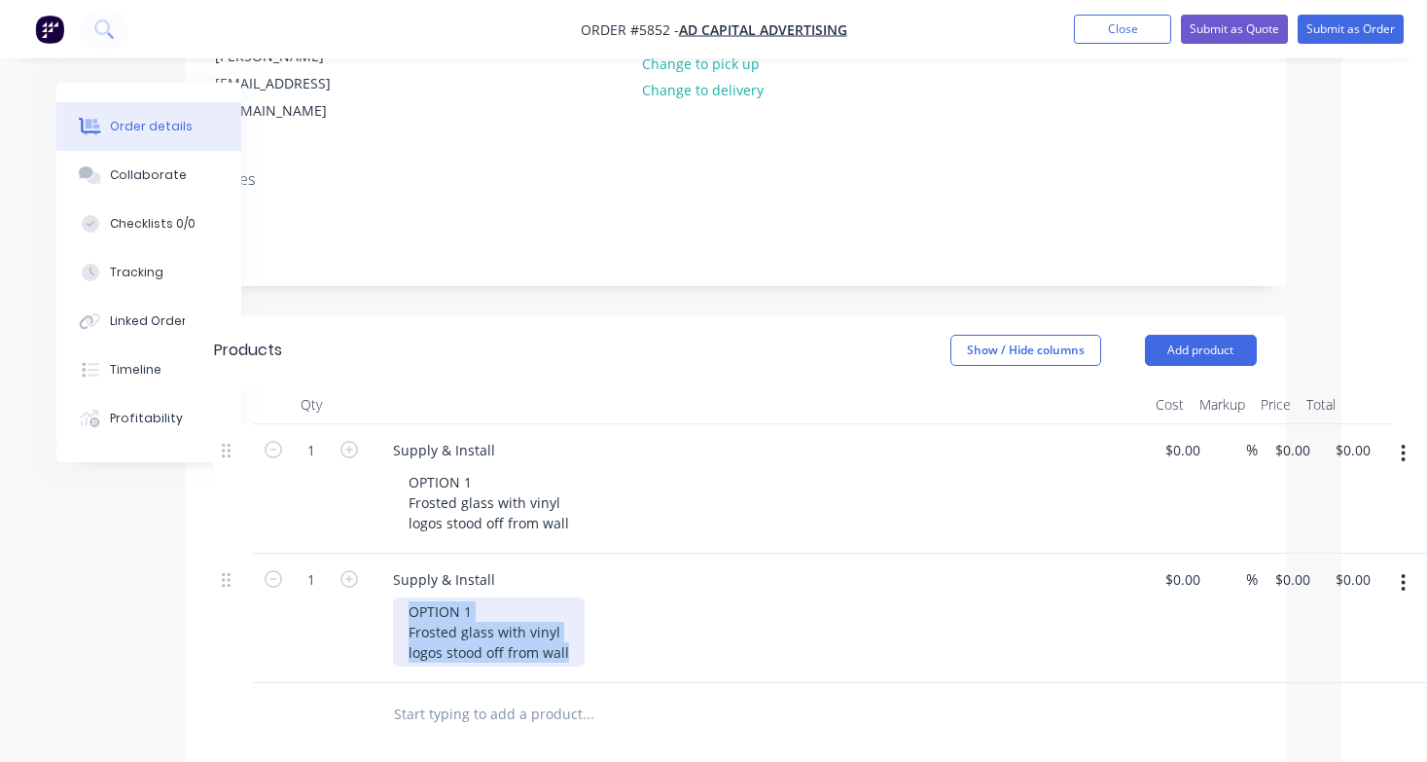
drag, startPoint x: 572, startPoint y: 596, endPoint x: 328, endPoint y: 546, distance: 249.3
click at [328, 553] on div "1 Supply & Install OPTION 1 Frosted glass with vinyl logos stood off from wall …" at bounding box center [735, 617] width 1043 height 129
paste div
click at [1405, 572] on icon "button" at bounding box center [1403, 582] width 5 height 21
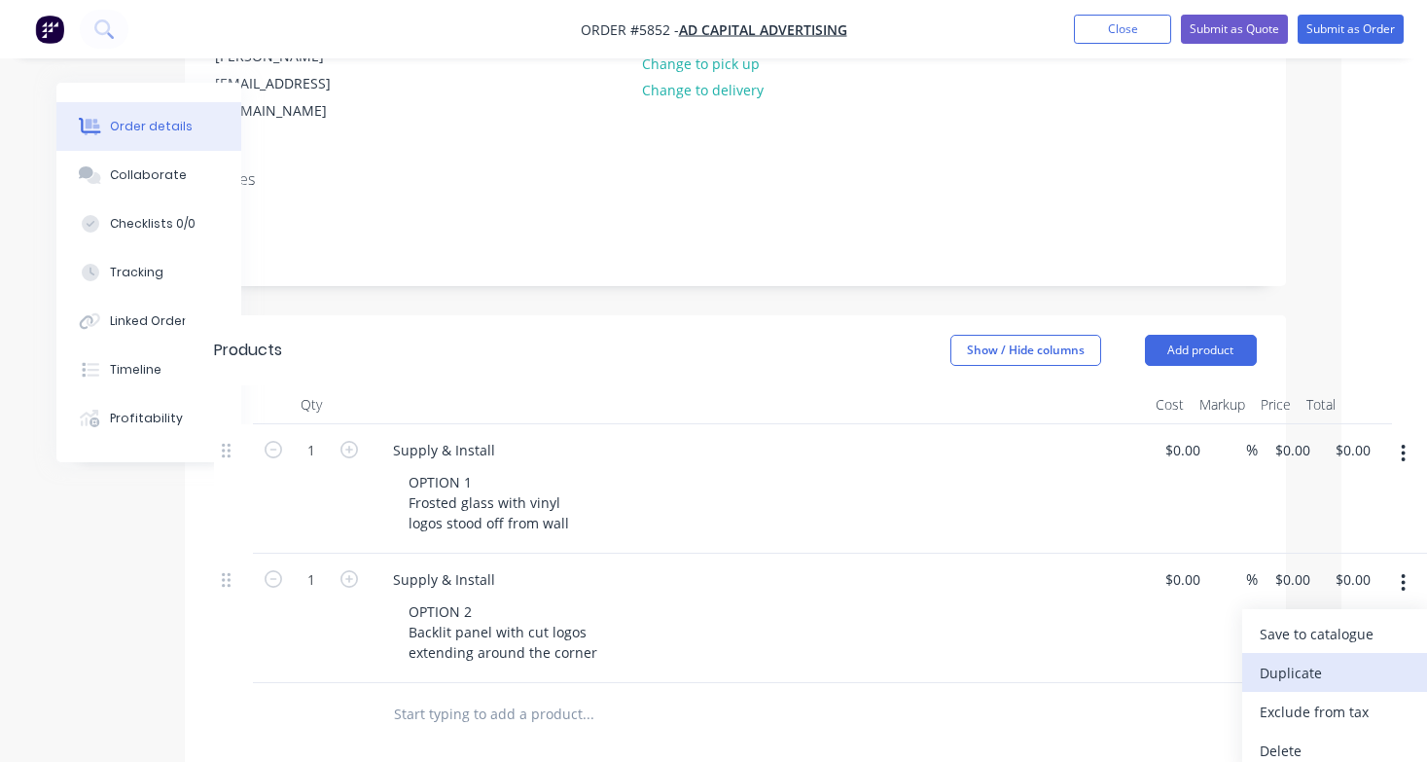
click at [1367, 658] on div "Duplicate" at bounding box center [1335, 672] width 150 height 28
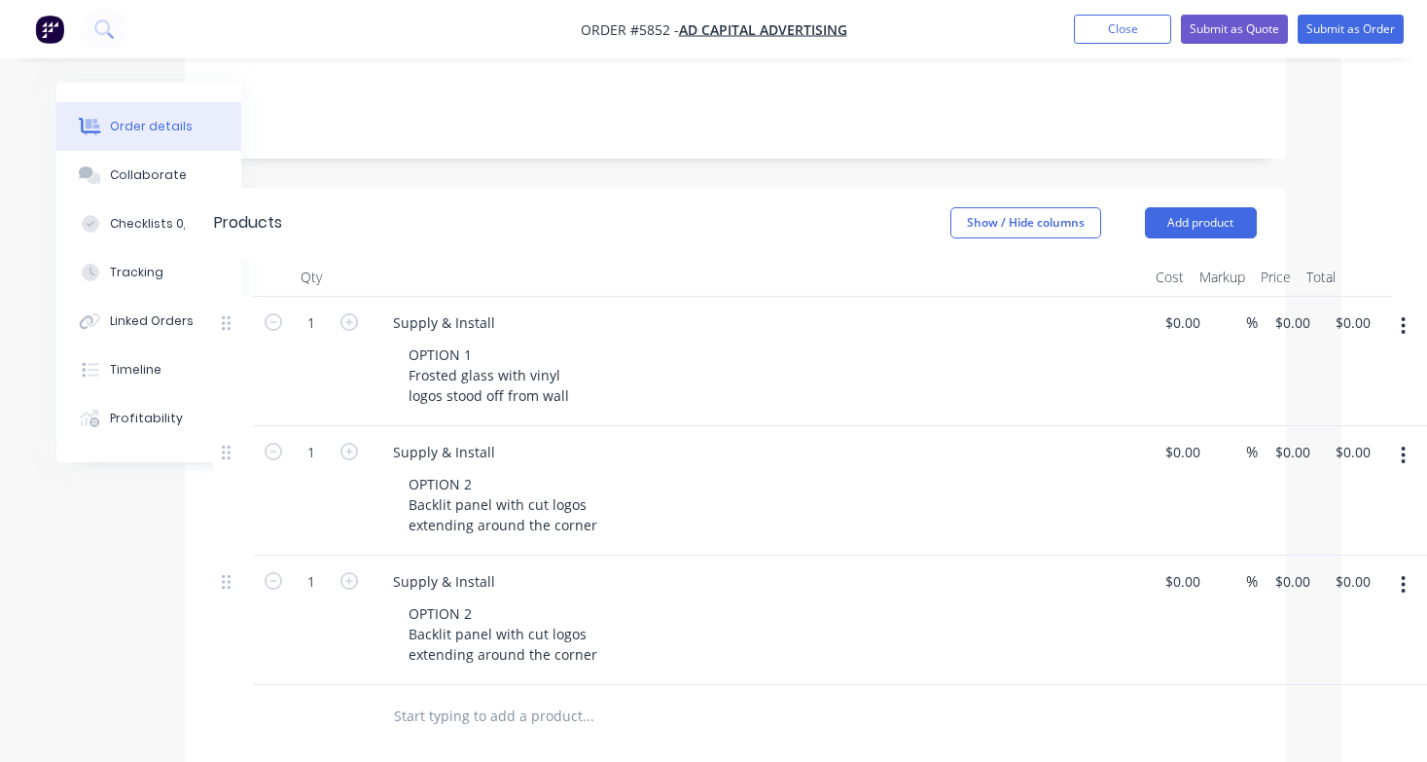
scroll to position [515, 86]
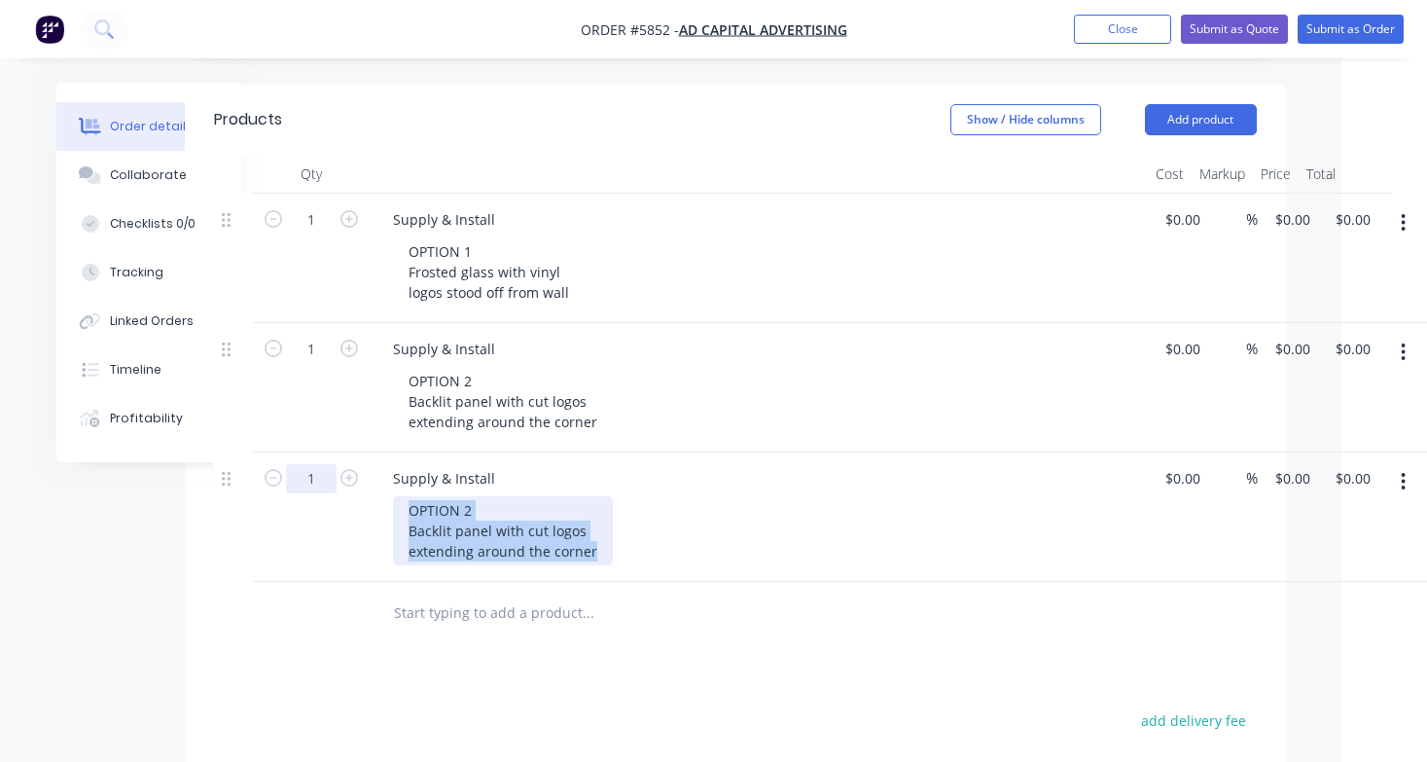
drag, startPoint x: 599, startPoint y: 500, endPoint x: 312, endPoint y: 430, distance: 295.3
click at [311, 452] on div "1 Supply & Install OPTION 2 Backlit panel with cut logos extending around the c…" at bounding box center [735, 516] width 1043 height 129
paste div
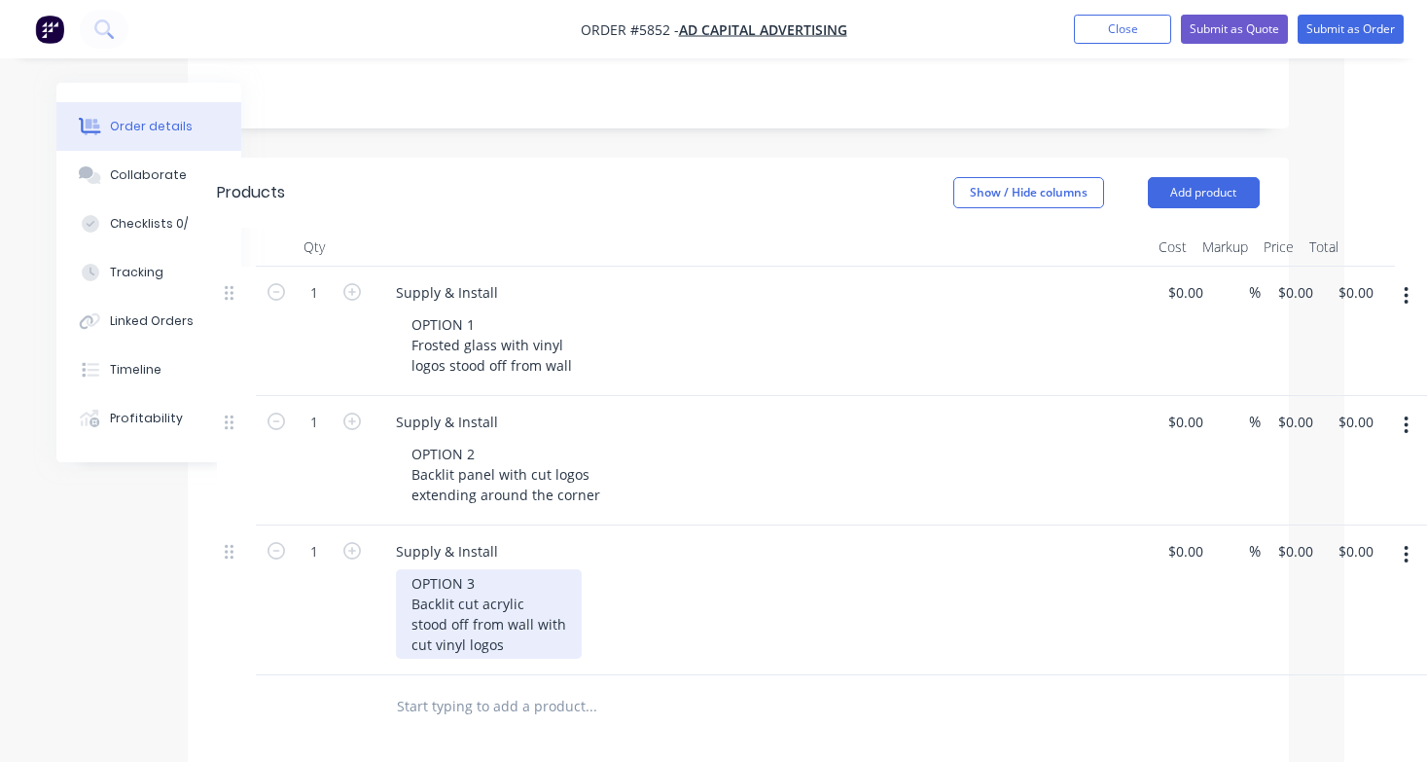
scroll to position [442, 80]
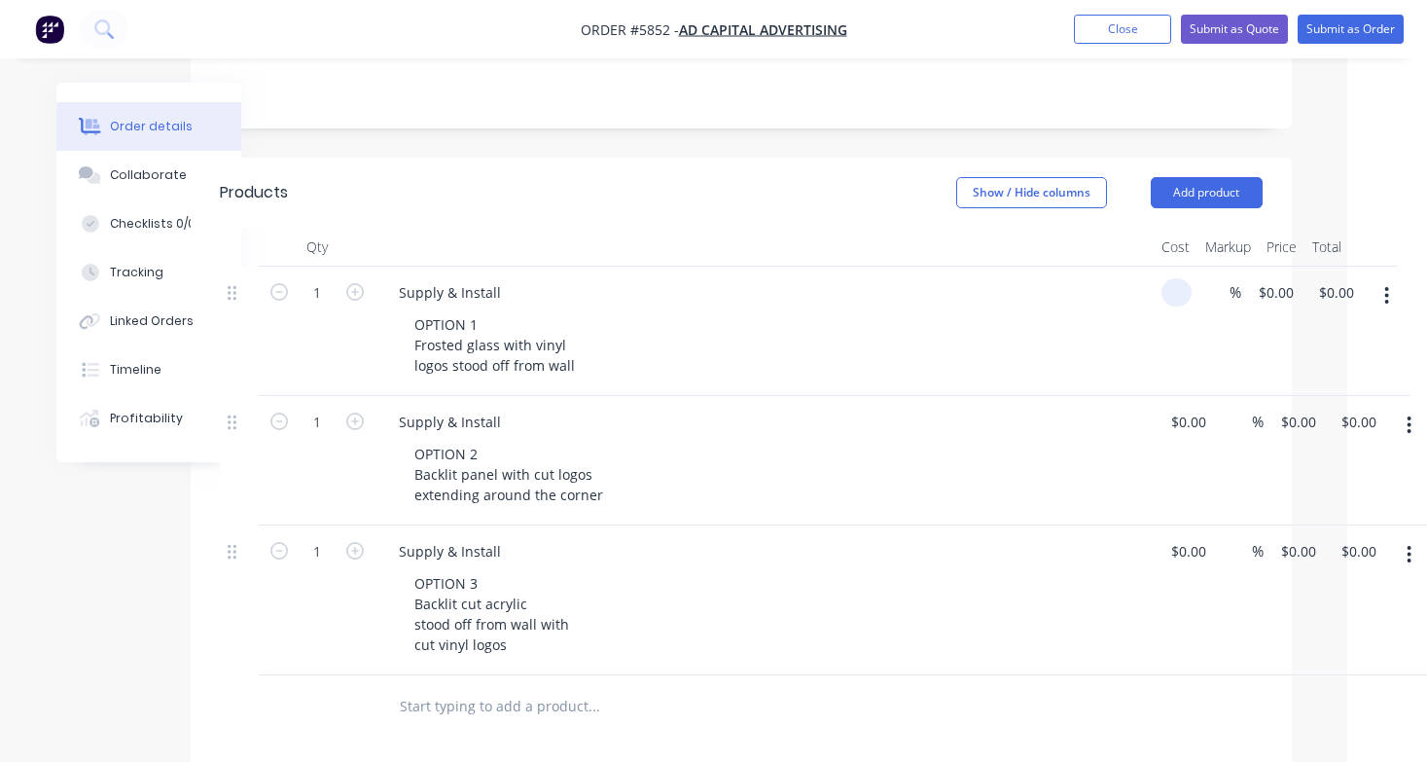
click at [1191, 266] on div "1 Supply & Install OPTION 1 Frosted glass with vinyl logos stood off from wall …" at bounding box center [741, 330] width 1043 height 129
type input "7"
click at [1186, 278] on input "600" at bounding box center [1185, 292] width 33 height 28
type input "$750.00"
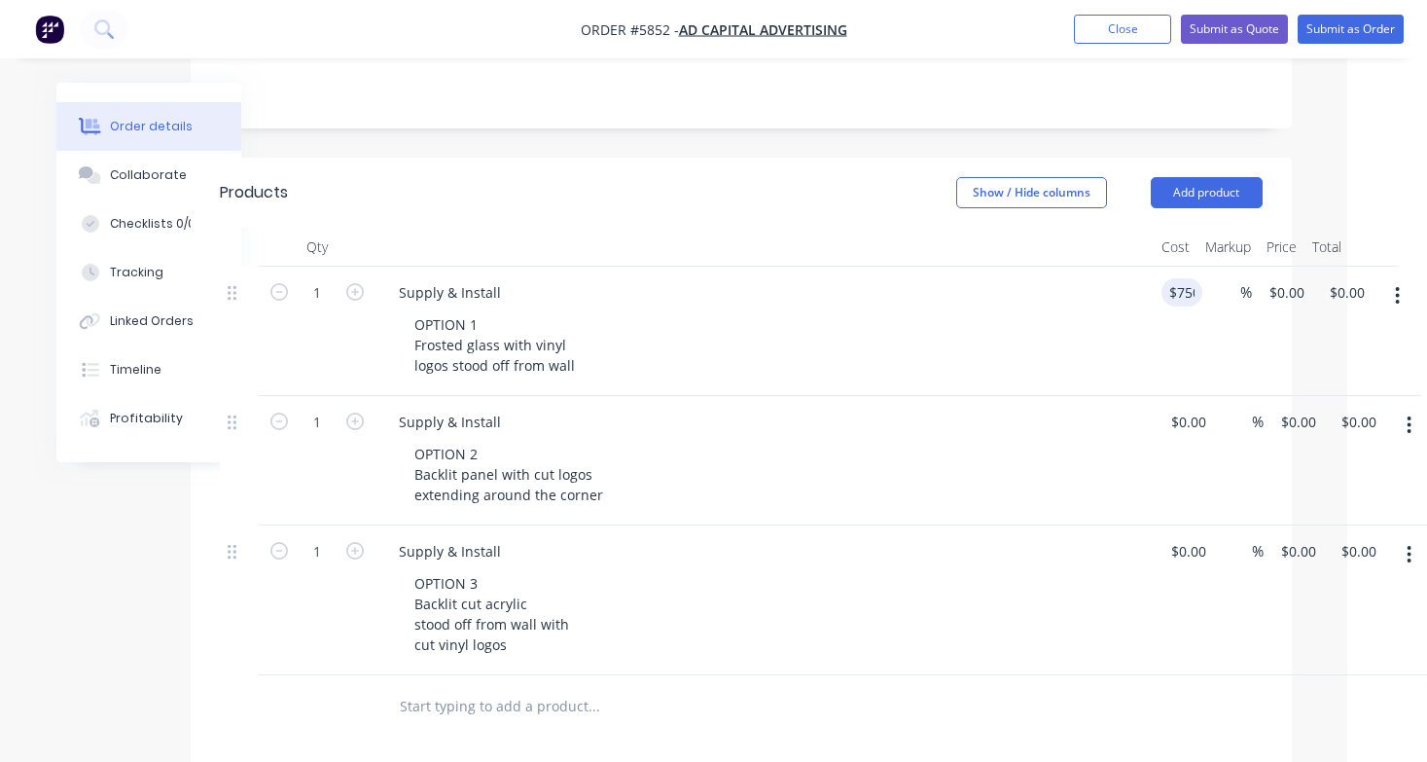
type input "$750.00"
click at [1128, 310] on div "OPTION 1 Frosted glass with vinyl logos stood off from wall" at bounding box center [772, 344] width 747 height 69
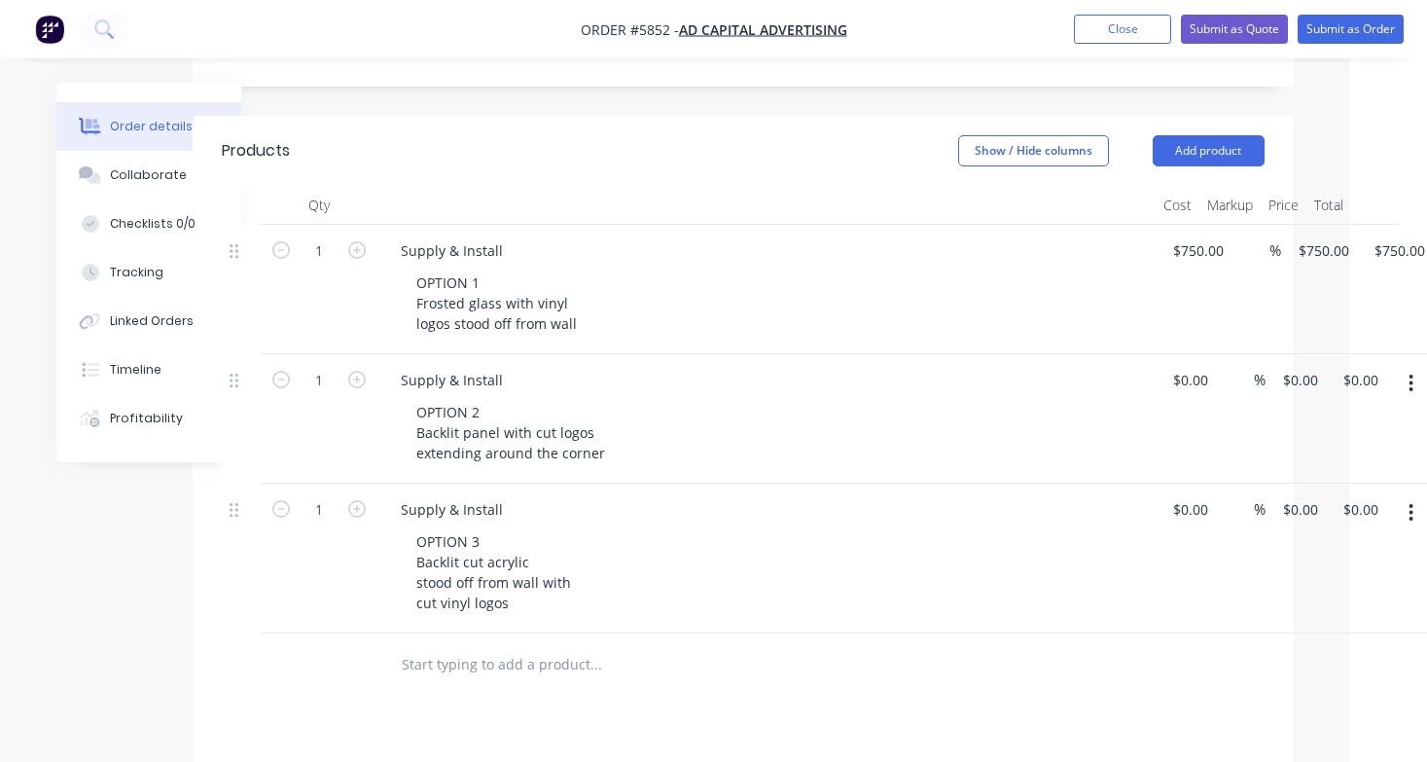
scroll to position [485, 75]
click at [1192, 364] on input at bounding box center [1196, 378] width 45 height 28
type input "$1,800.00"
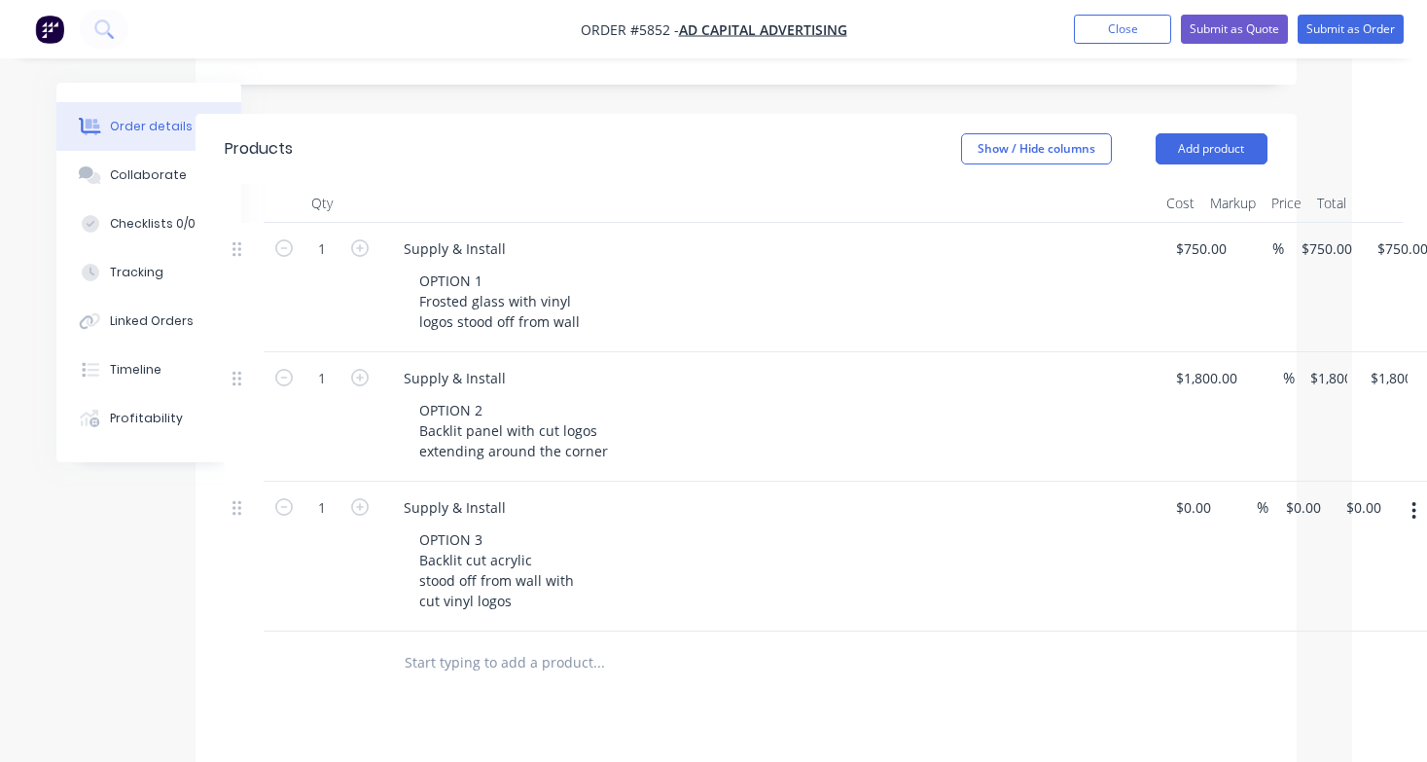
click at [1118, 407] on div "OPTION 2 Backlit panel with cut logos extending around the corner" at bounding box center [777, 430] width 747 height 69
click at [1190, 493] on input at bounding box center [1196, 507] width 45 height 28
click at [1190, 493] on input at bounding box center [1185, 507] width 22 height 28
type input "$1,800.00"
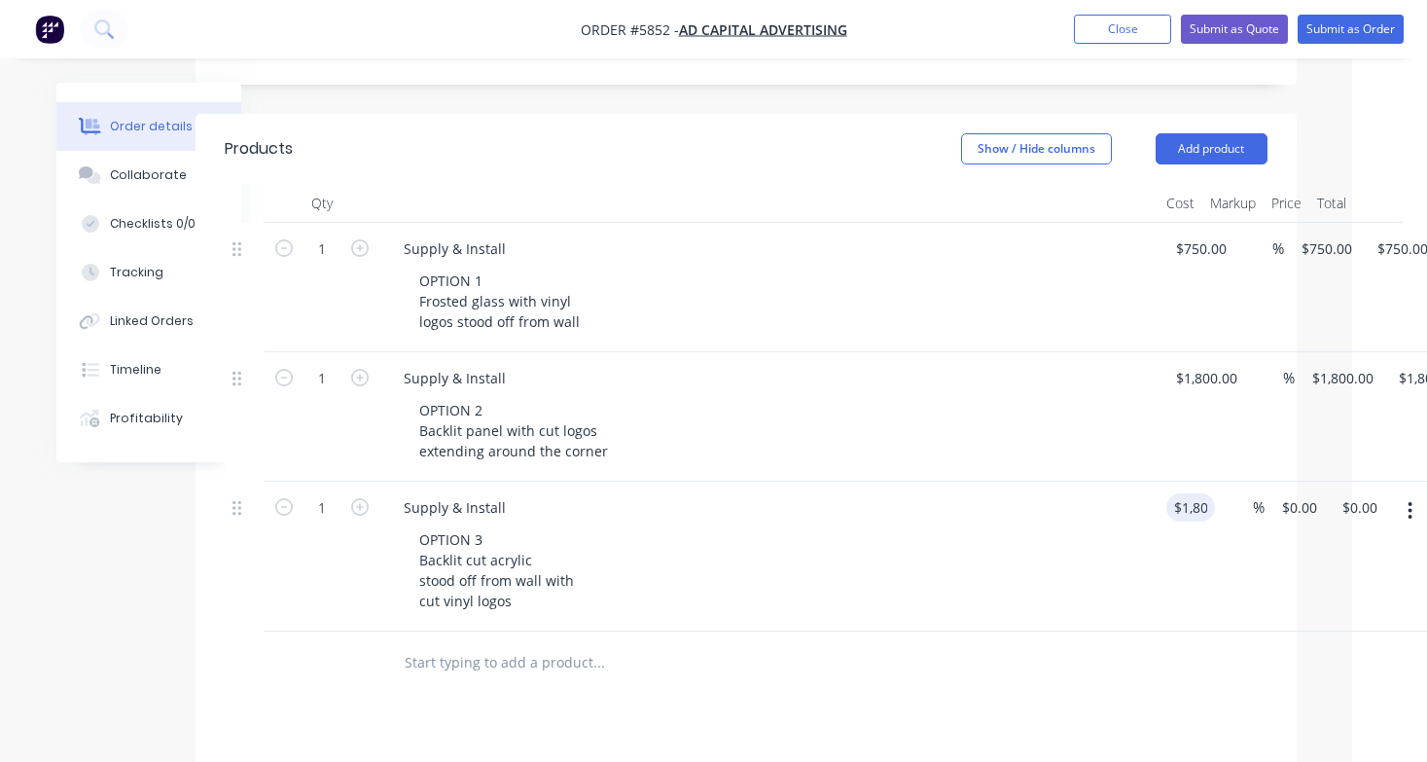
type input "$1,800.00"
click at [1057, 564] on div "Supply & Install OPTION 3 Backlit cut acrylic stood off from wall with cut viny…" at bounding box center [769, 556] width 778 height 150
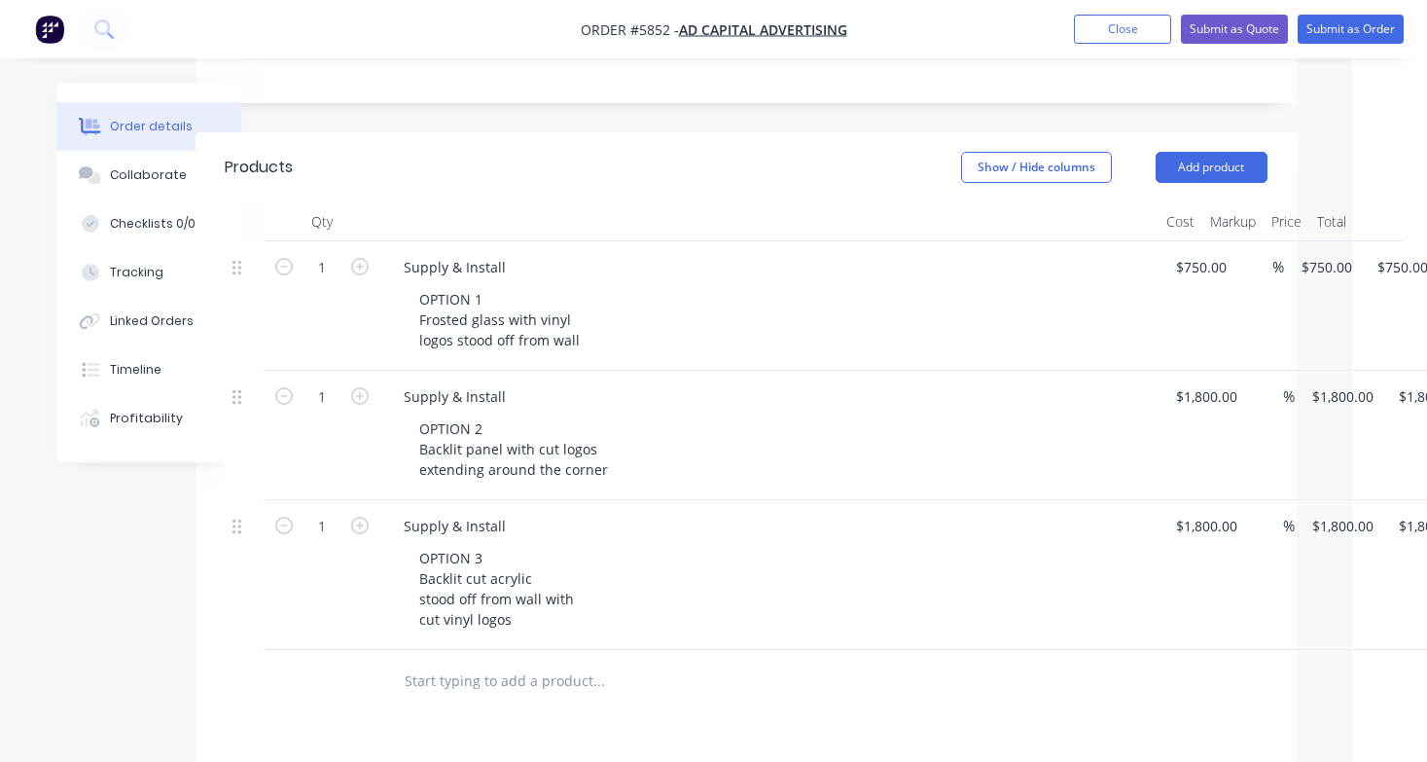
scroll to position [466, 75]
click at [1201, 383] on input "1800" at bounding box center [1209, 397] width 71 height 28
type input "$1,800.00"
click at [524, 662] on input "text" at bounding box center [598, 681] width 389 height 39
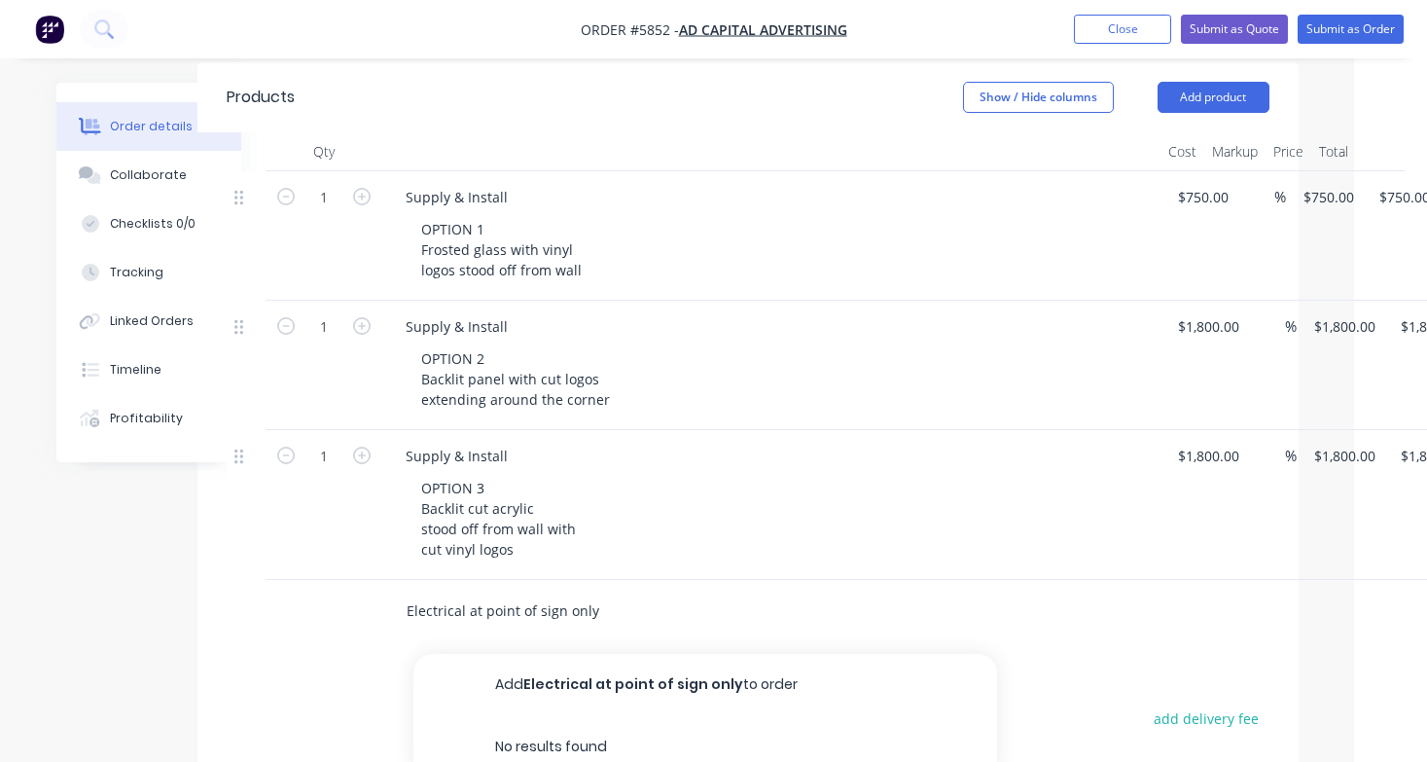
scroll to position [553, 73]
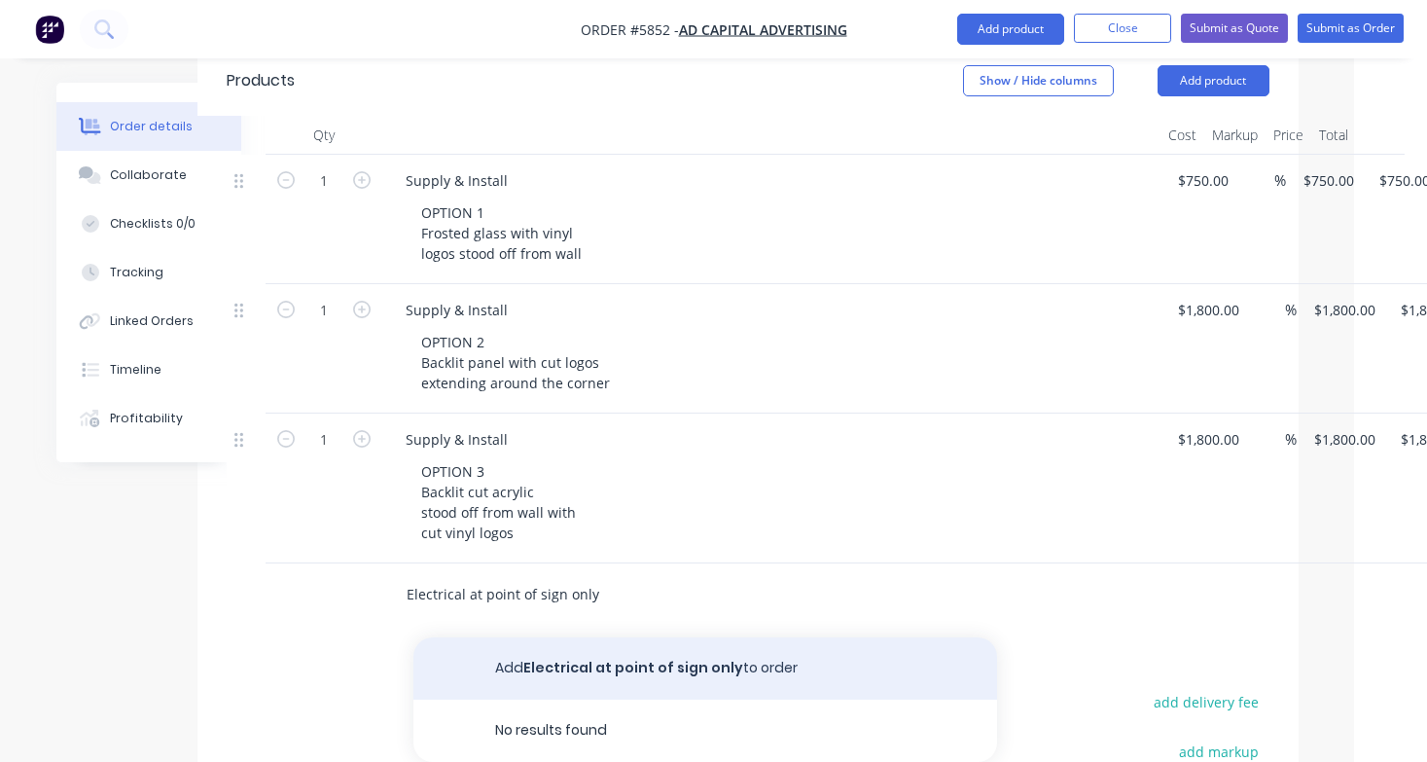
type input "Electrical at point of sign only"
click at [602, 637] on button "Add Electrical at point of sign only to order" at bounding box center [705, 668] width 584 height 62
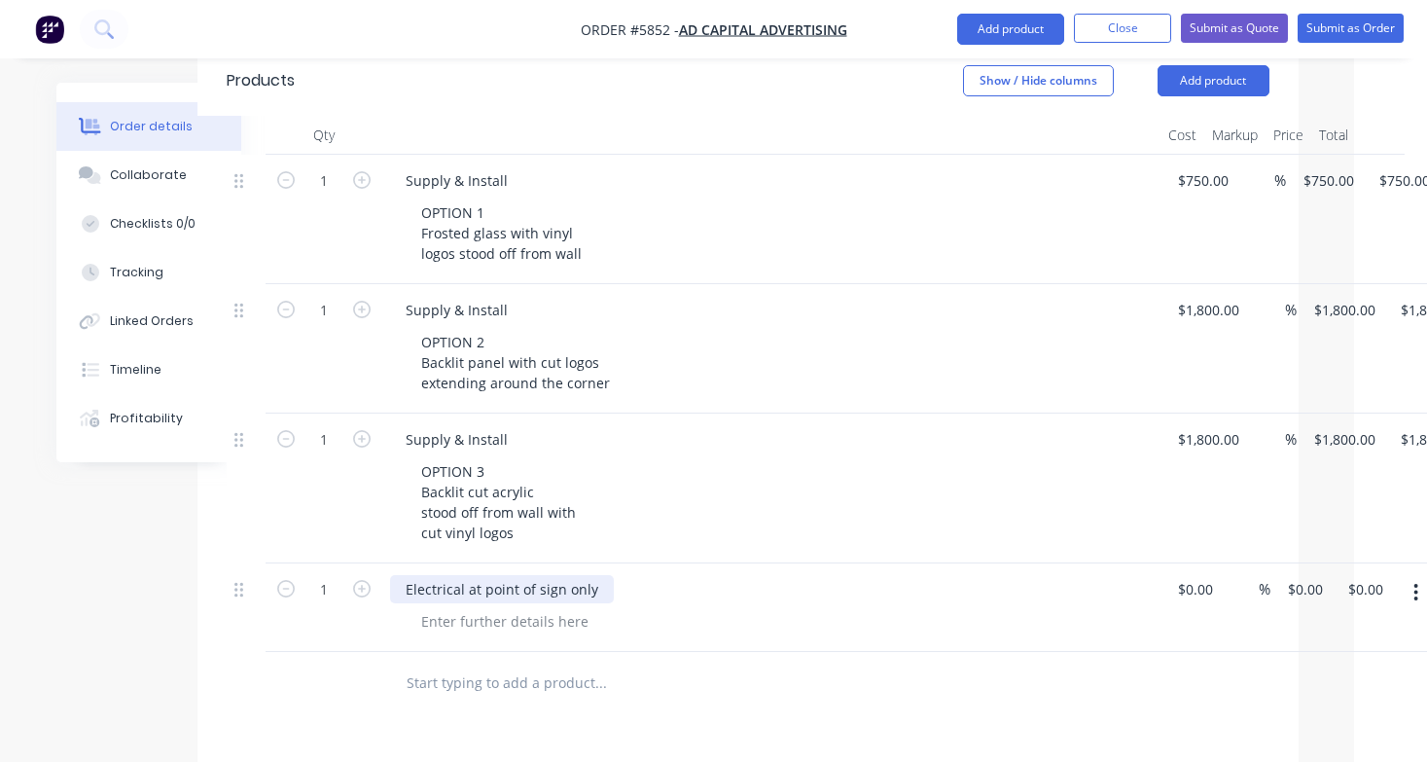
click at [467, 575] on div "Electrical at point of sign only" at bounding box center [502, 589] width 224 height 28
click at [840, 663] on div at bounding box center [682, 682] width 584 height 39
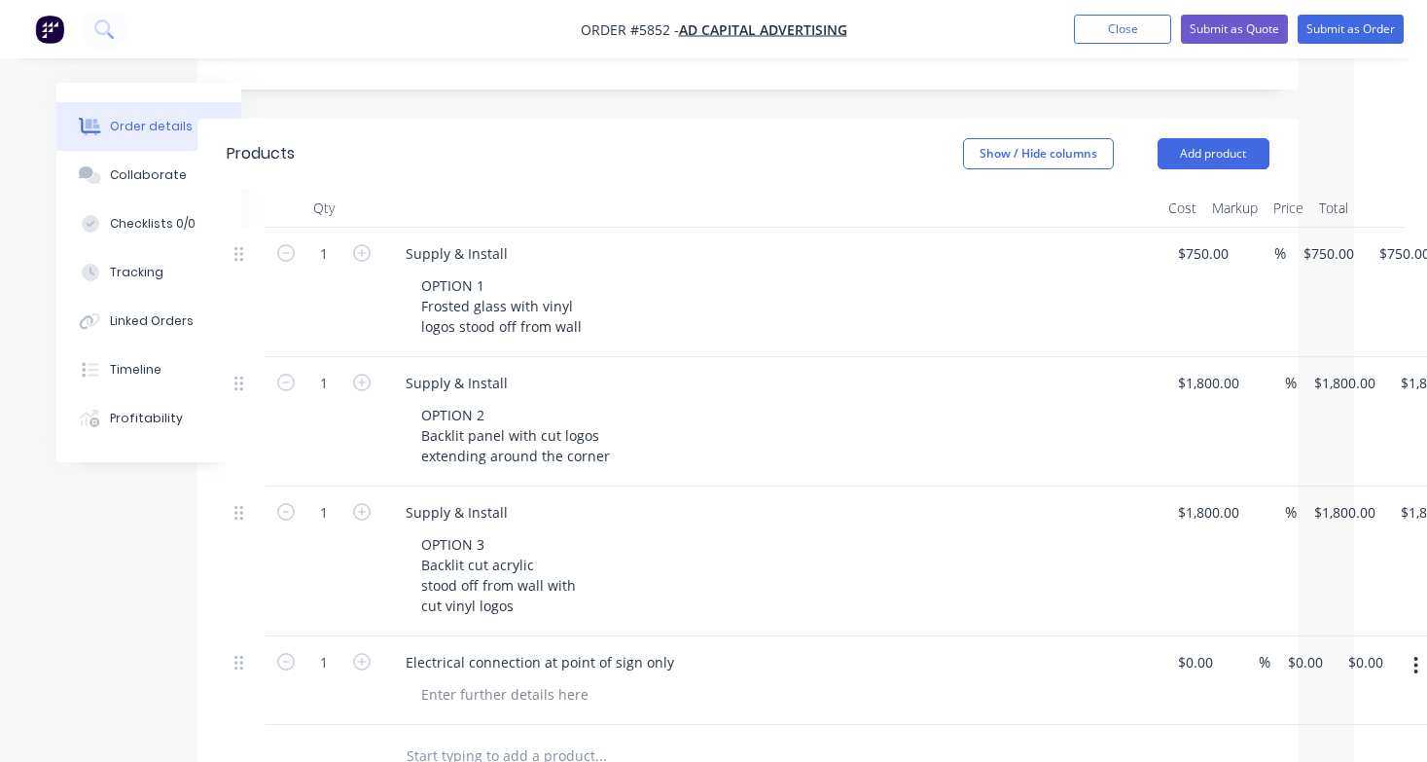
scroll to position [444, 73]
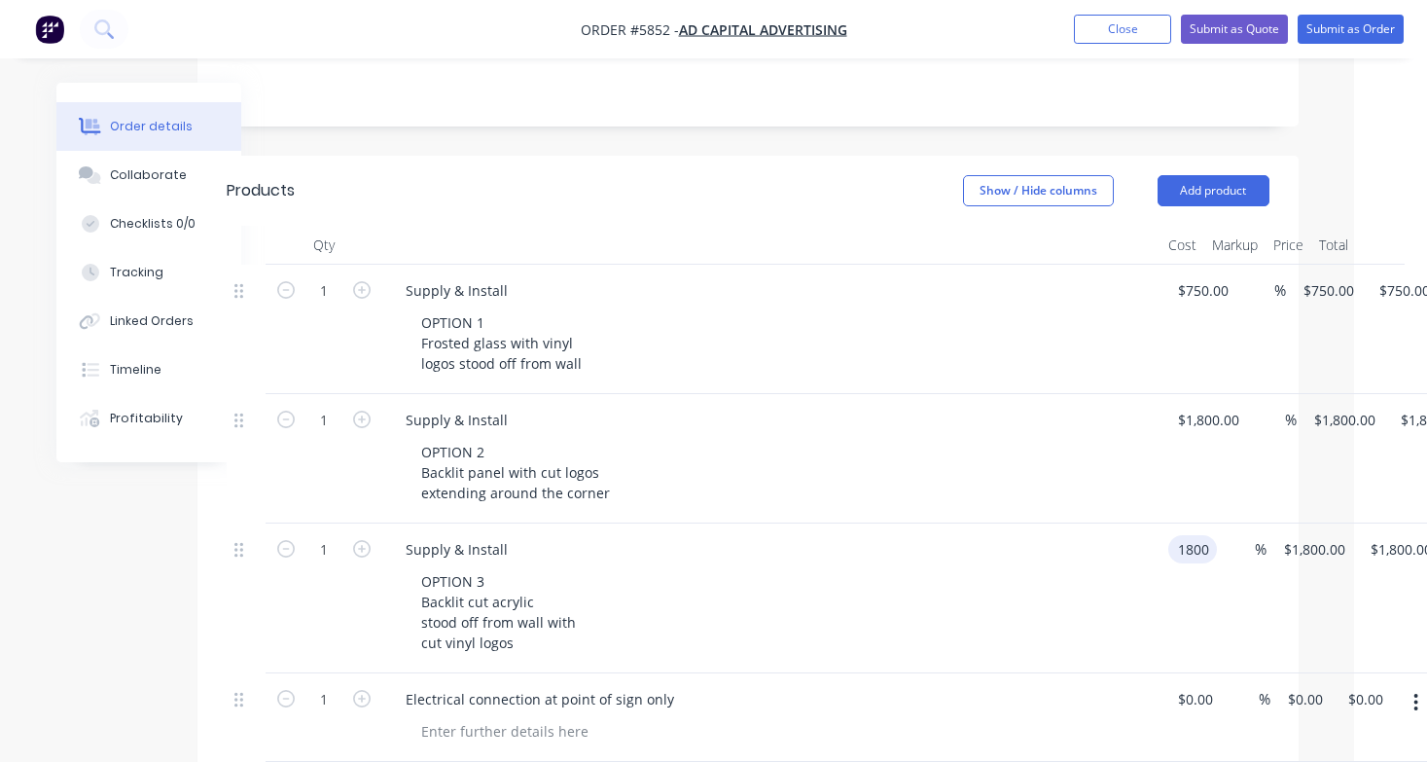
click at [1191, 535] on input "1800" at bounding box center [1196, 549] width 41 height 28
type input "$2,100.00"
click at [1071, 575] on div "OPTION 3 Backlit cut acrylic stood off from wall with cut vinyl logos" at bounding box center [779, 611] width 747 height 89
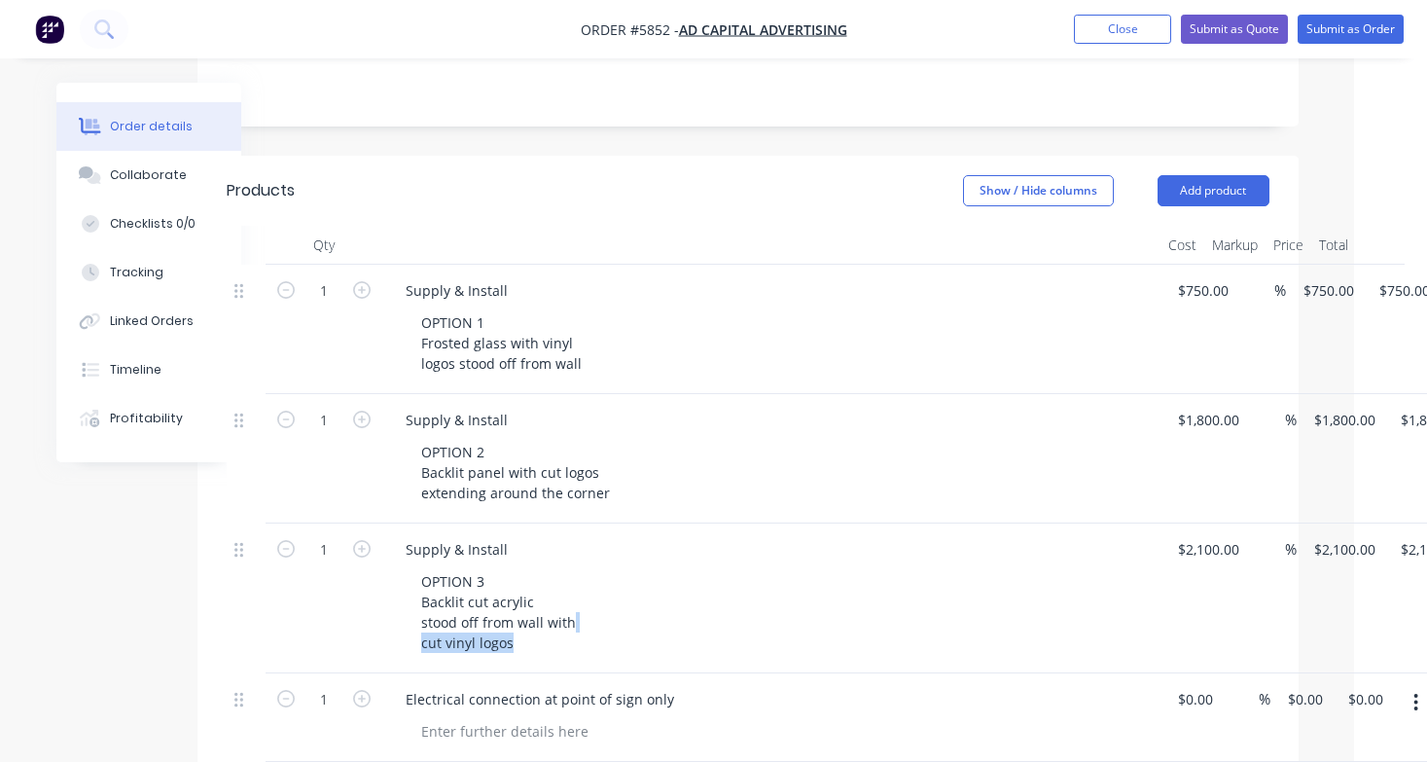
click at [1051, 567] on div "OPTION 3 Backlit cut acrylic stood off from wall with cut vinyl logos" at bounding box center [779, 611] width 747 height 89
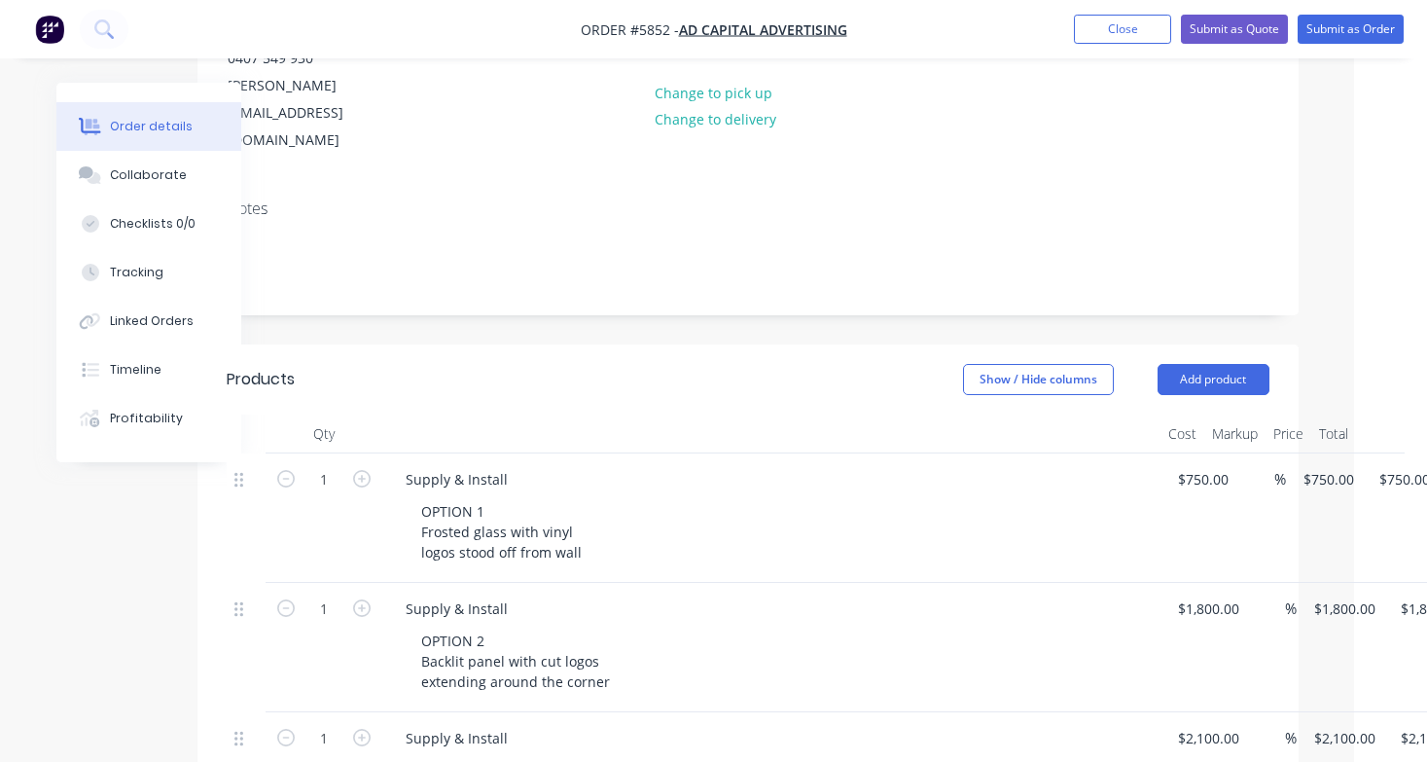
scroll to position [252, 73]
click at [1242, 26] on button "Submit as Quote" at bounding box center [1234, 29] width 107 height 29
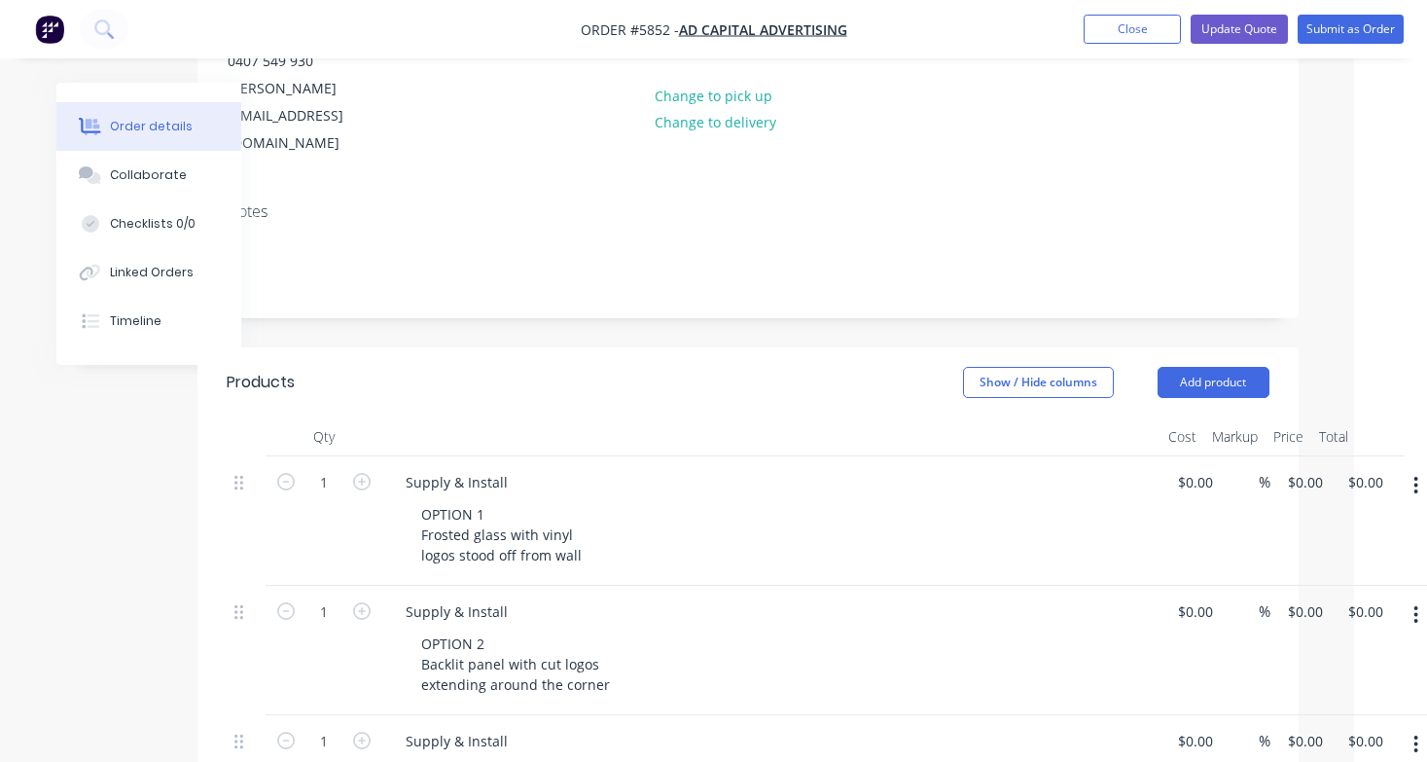
type input "$750.00"
type input "$1,800.00"
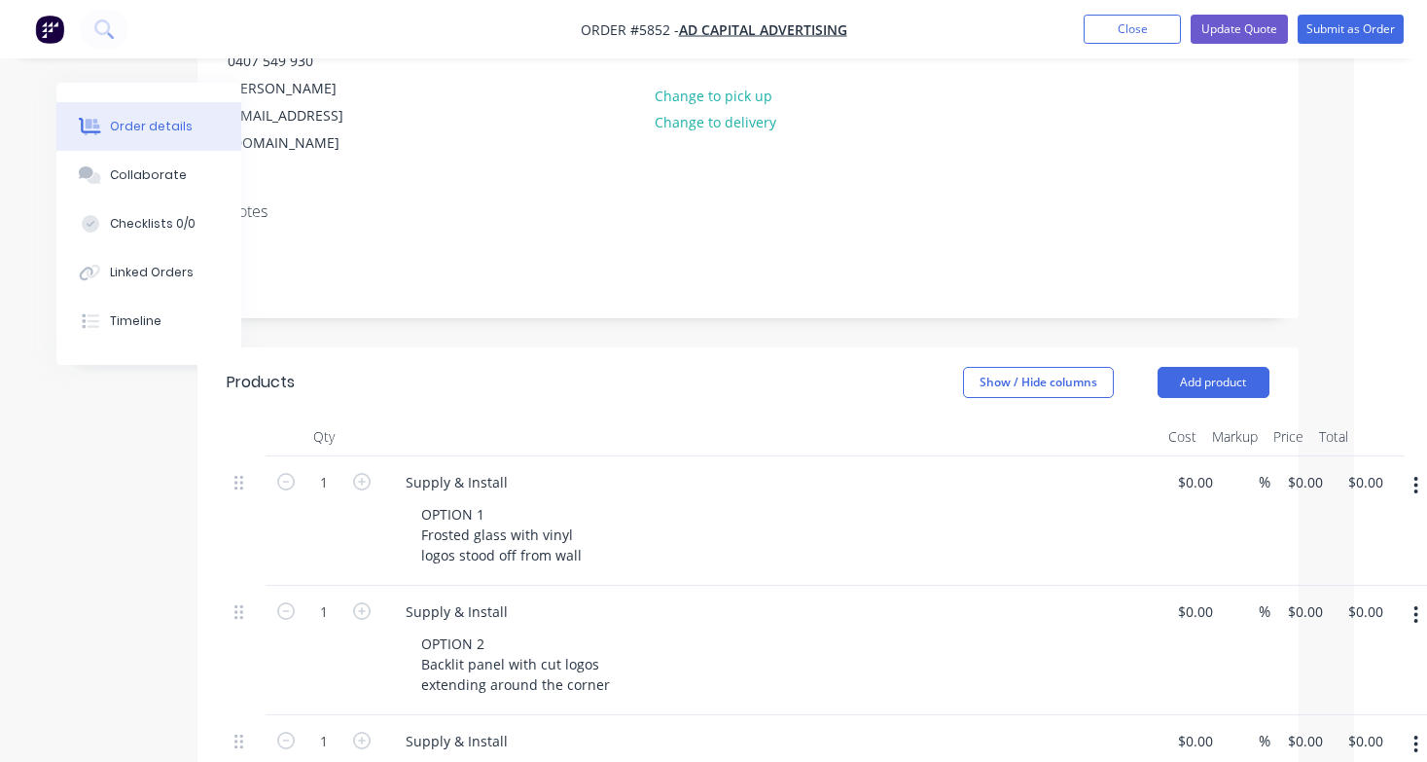
type input "$1,800.00"
type input "$2,100.00"
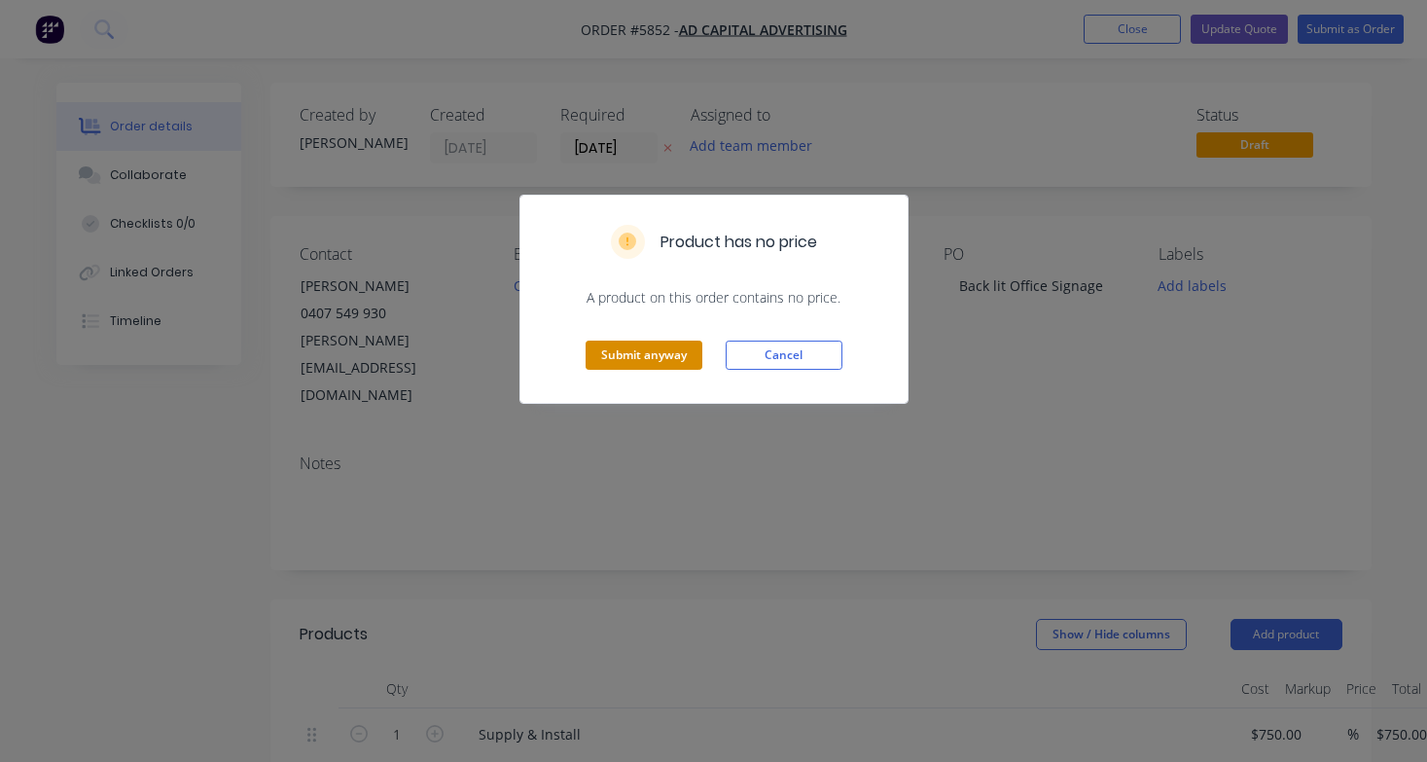
click at [676, 359] on button "Submit anyway" at bounding box center [644, 354] width 117 height 29
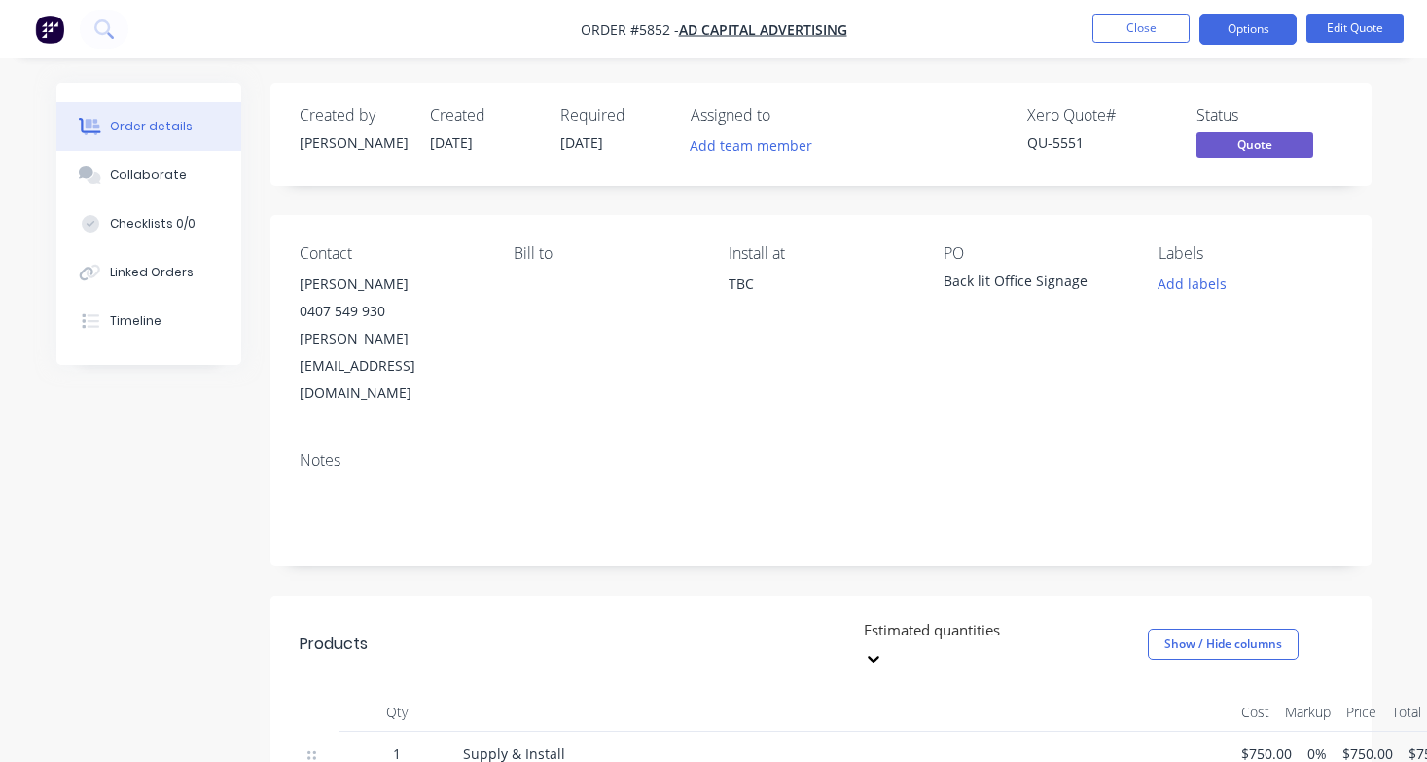
click at [1233, 37] on button "Options" at bounding box center [1247, 29] width 97 height 31
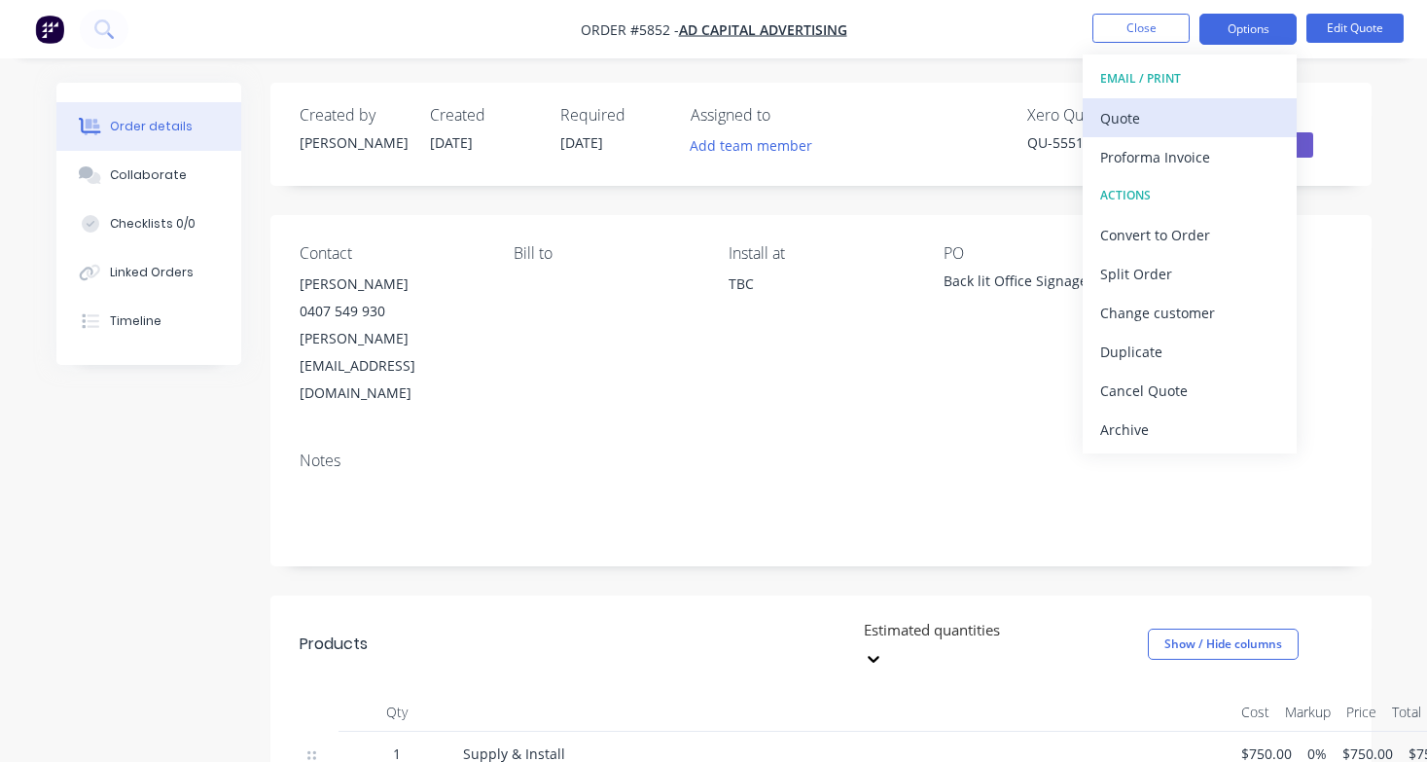
click at [1209, 119] on div "Quote" at bounding box center [1189, 118] width 179 height 28
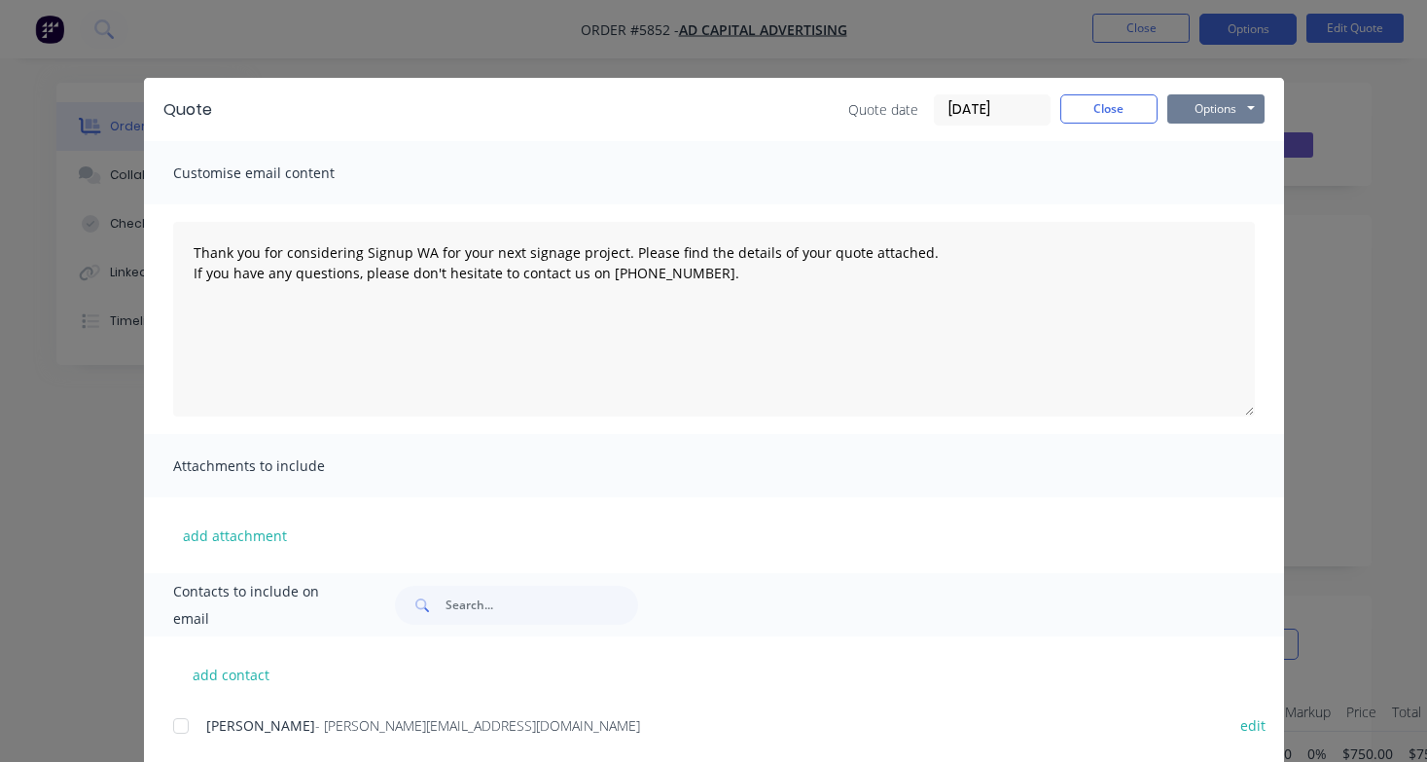
click at [1240, 104] on button "Options" at bounding box center [1215, 108] width 97 height 29
click at [1240, 180] on button "Print" at bounding box center [1229, 176] width 124 height 32
click at [1139, 115] on button "Close" at bounding box center [1108, 108] width 97 height 29
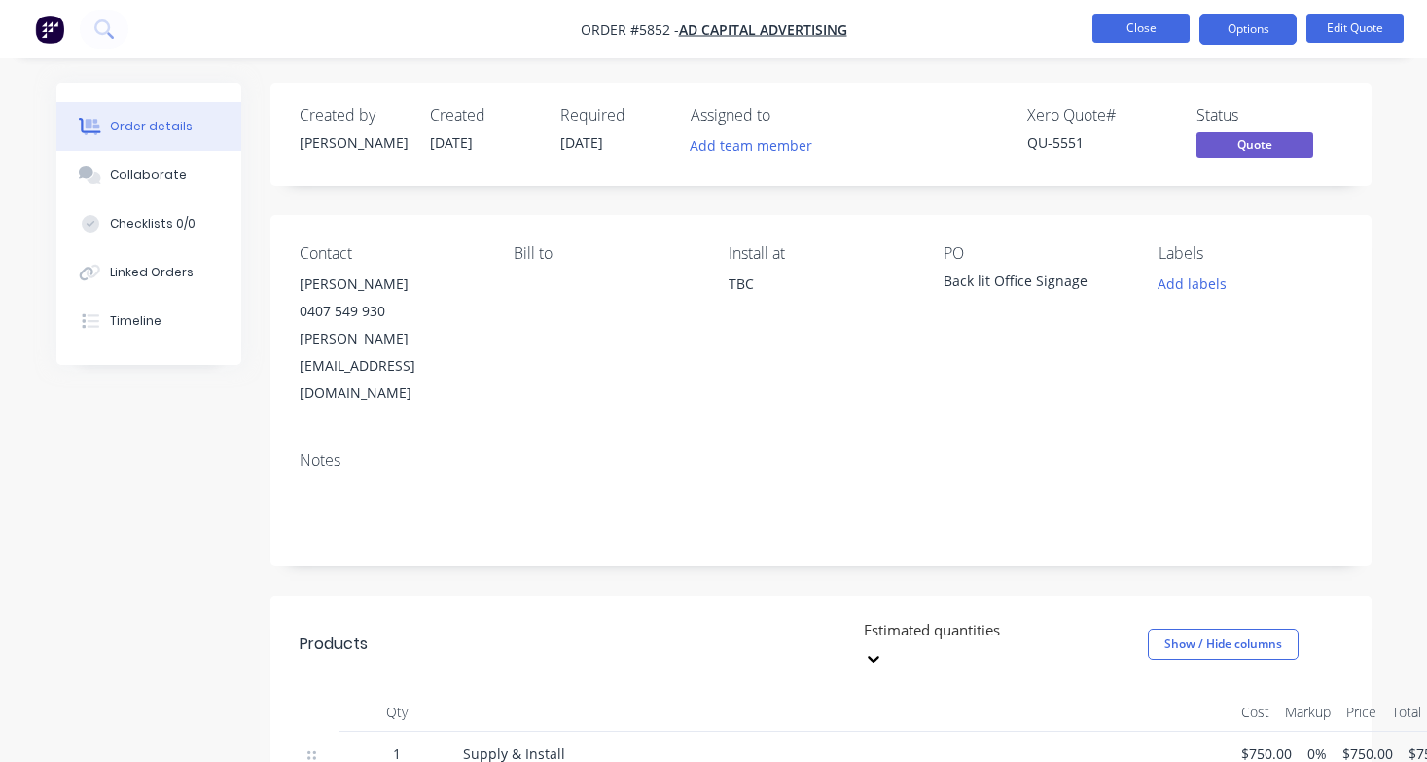
click at [1146, 18] on button "Close" at bounding box center [1140, 28] width 97 height 29
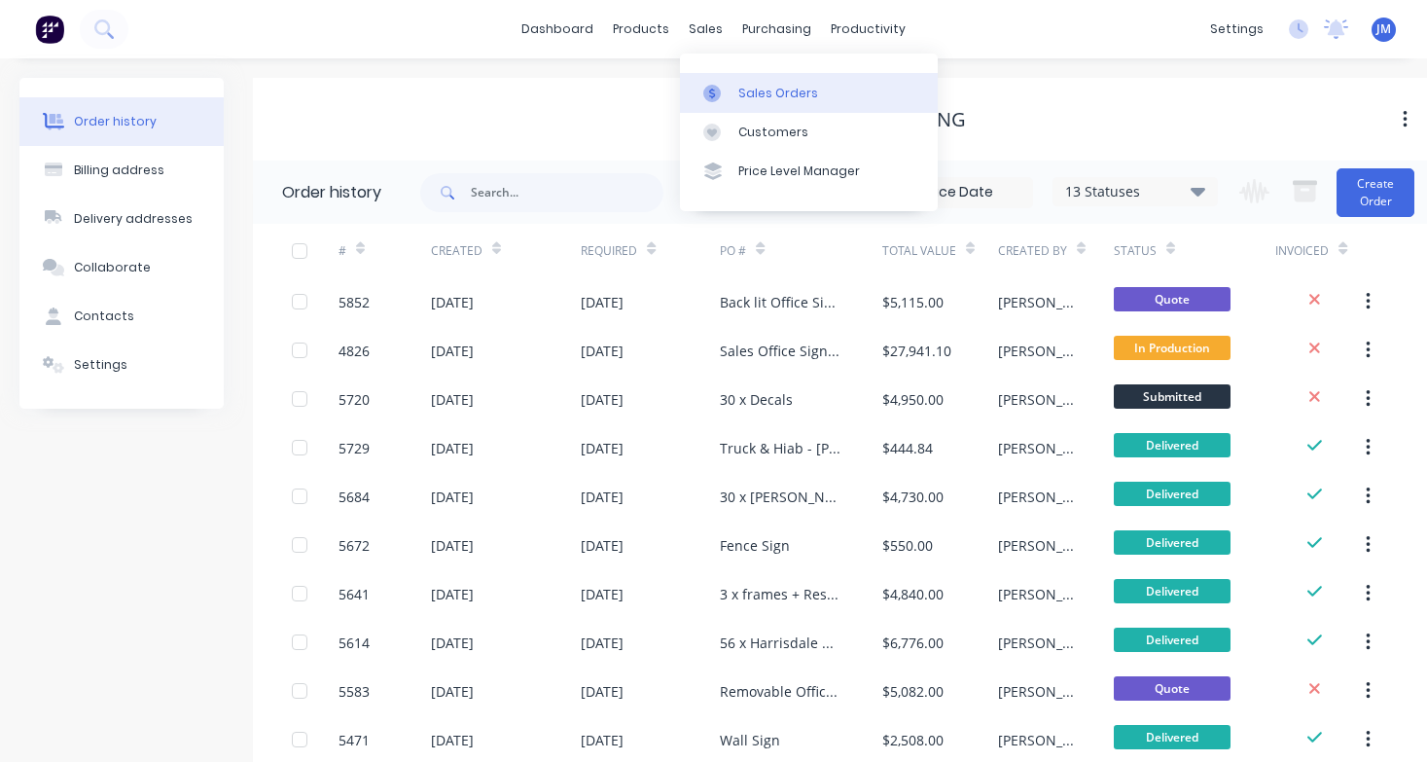
click at [754, 85] on div "Sales Orders" at bounding box center [778, 94] width 80 height 18
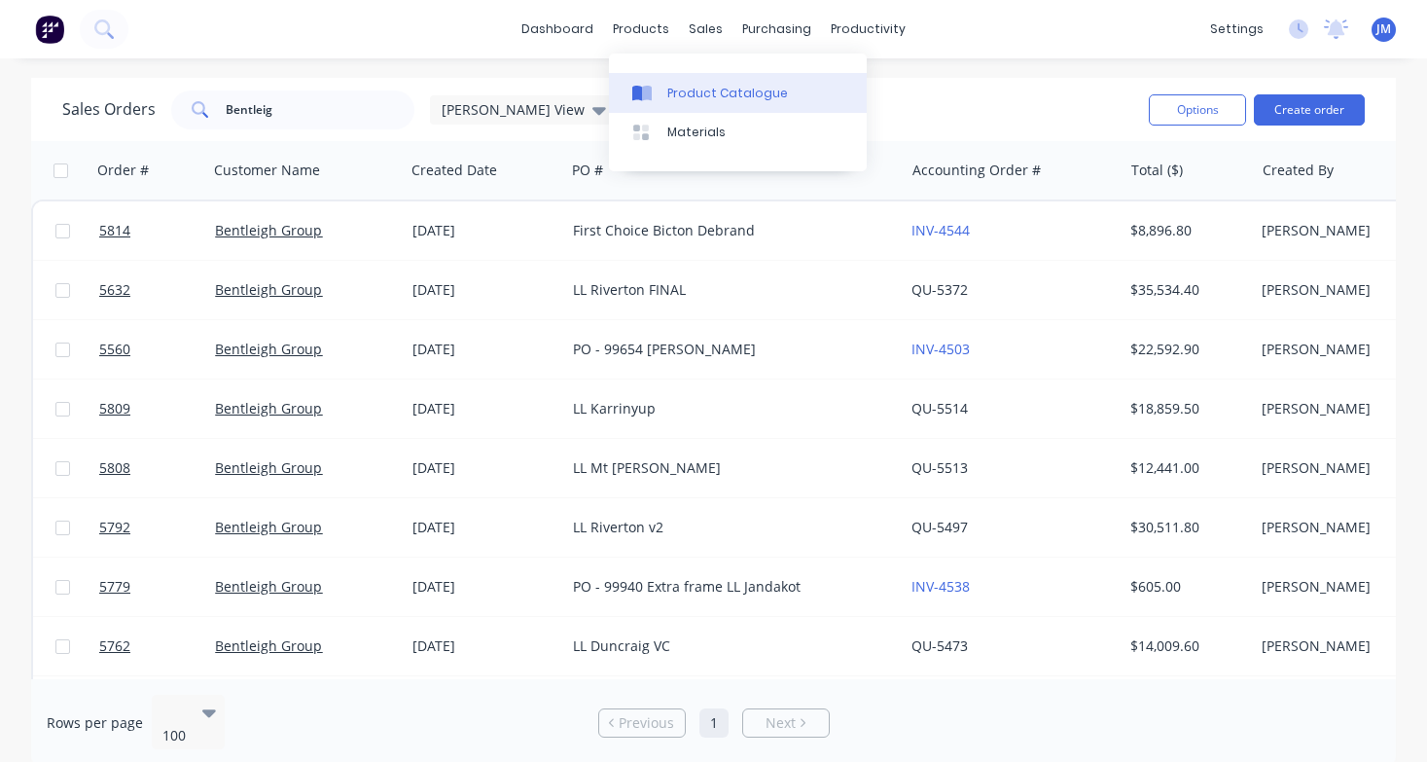
click at [678, 88] on div "Product Catalogue" at bounding box center [727, 94] width 121 height 18
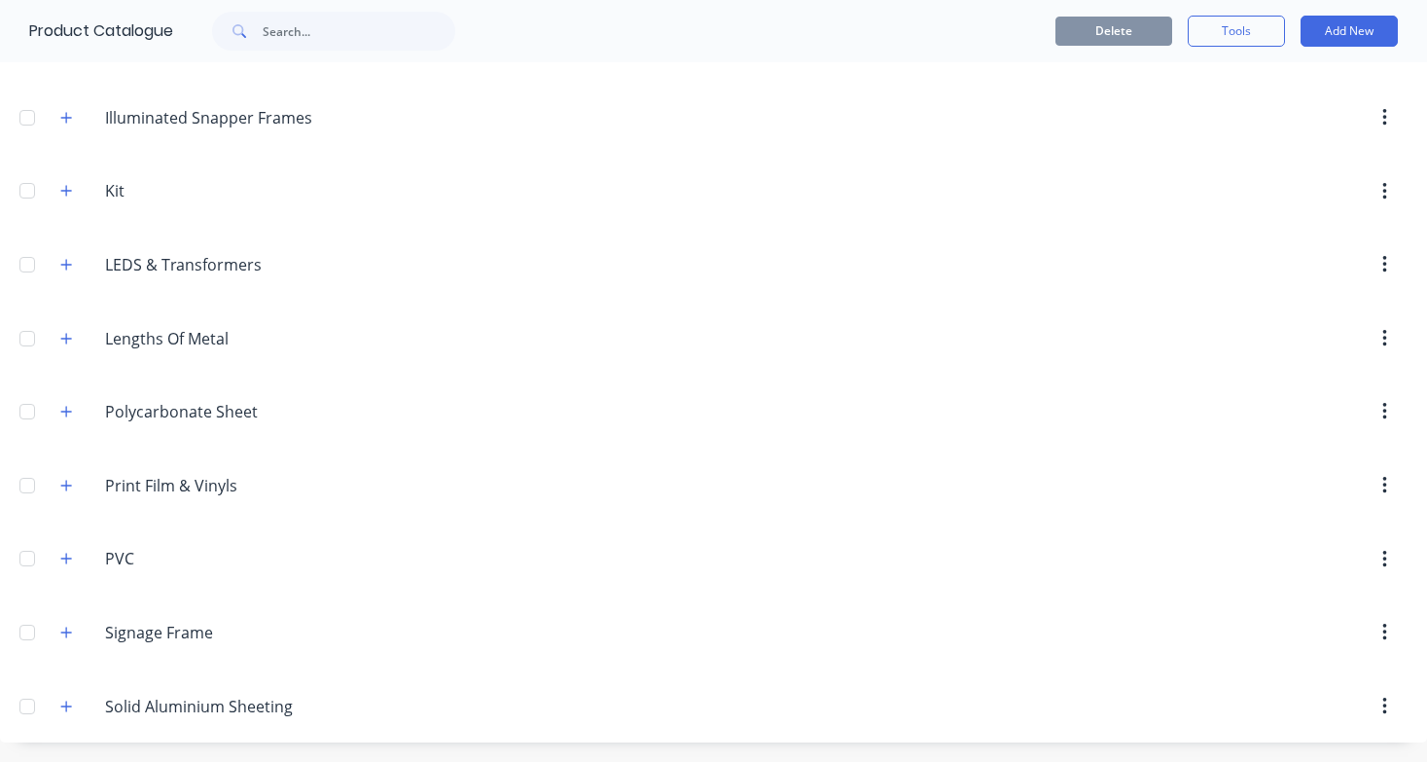
scroll to position [490, 0]
click at [191, 337] on input "Lengths Of Metal" at bounding box center [220, 338] width 231 height 23
click at [75, 334] on button "button" at bounding box center [66, 338] width 24 height 24
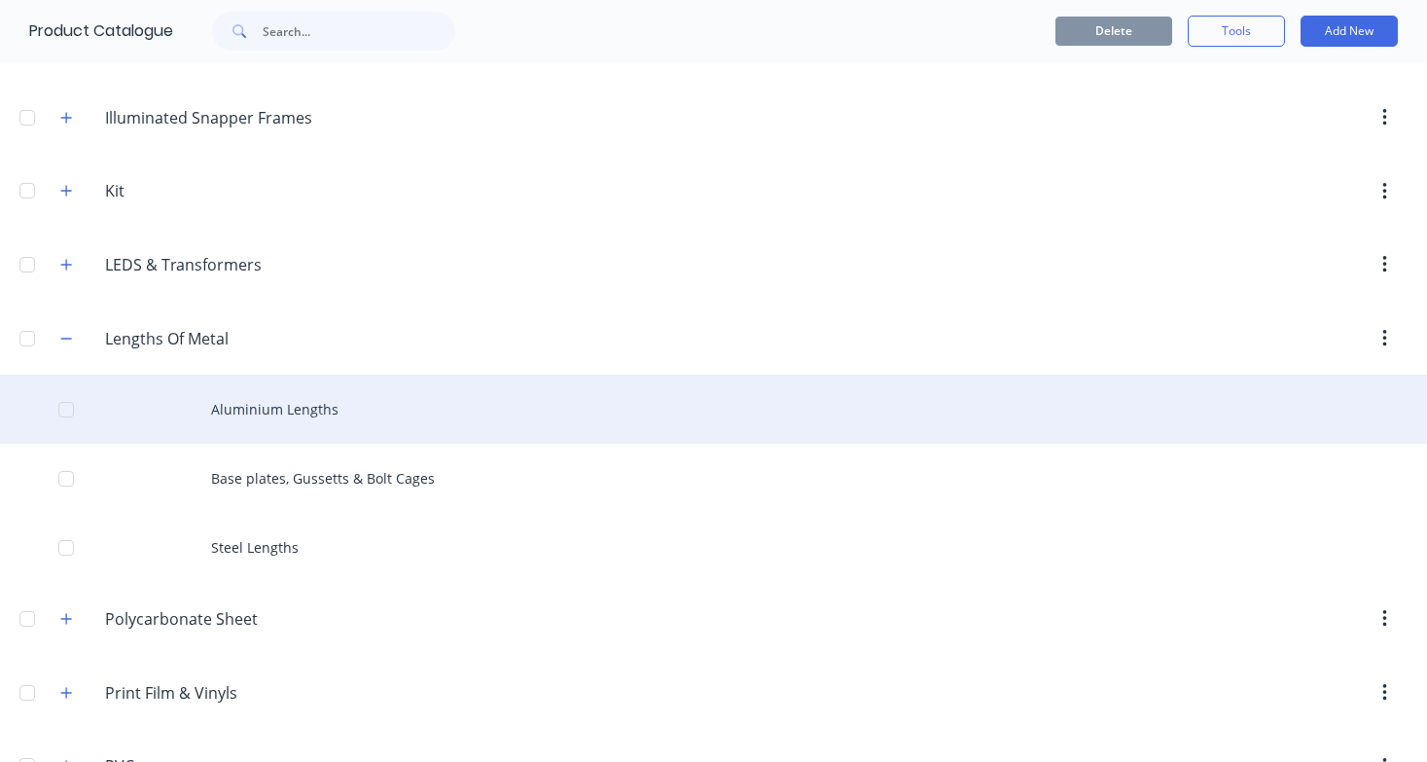
click at [302, 425] on div "Aluminium Lengths" at bounding box center [713, 408] width 1427 height 69
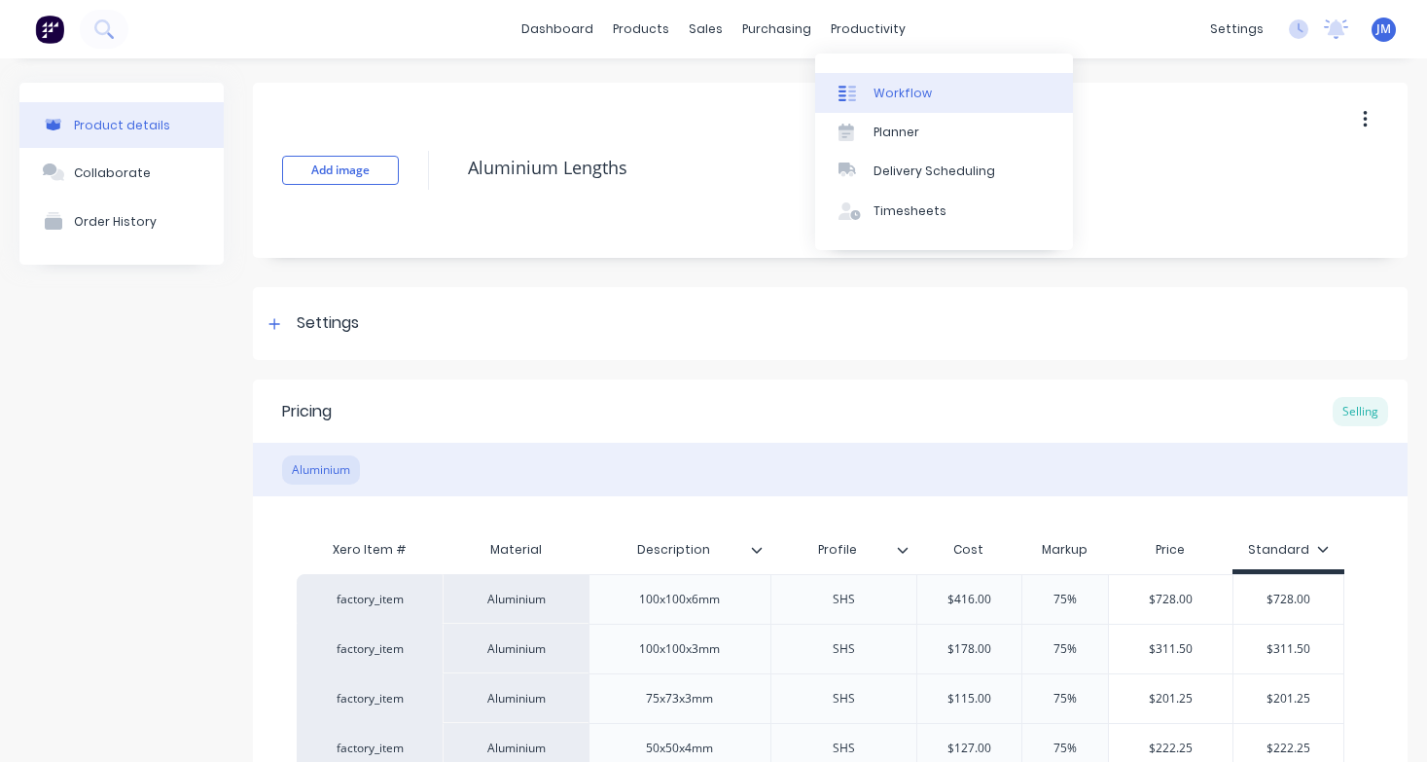
click at [893, 76] on link "Workflow" at bounding box center [944, 92] width 258 height 39
